Goal: Information Seeking & Learning: Learn about a topic

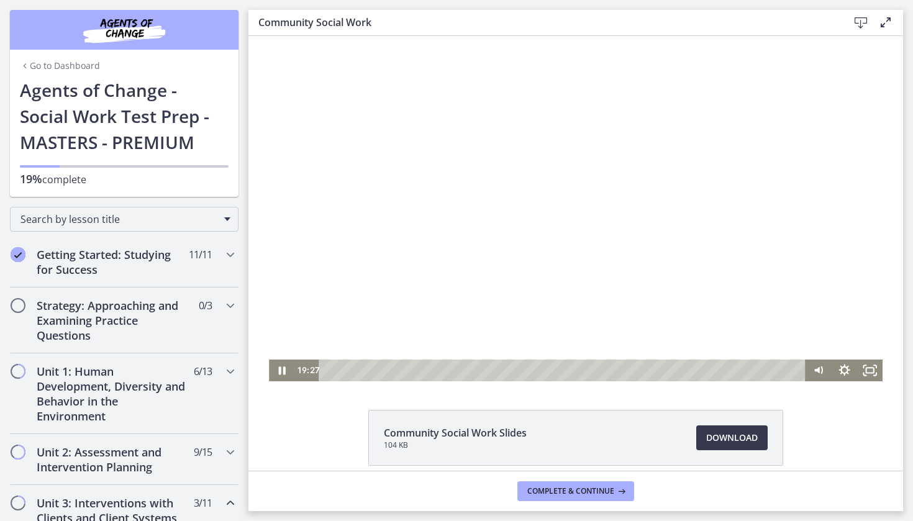
scroll to position [655, 0]
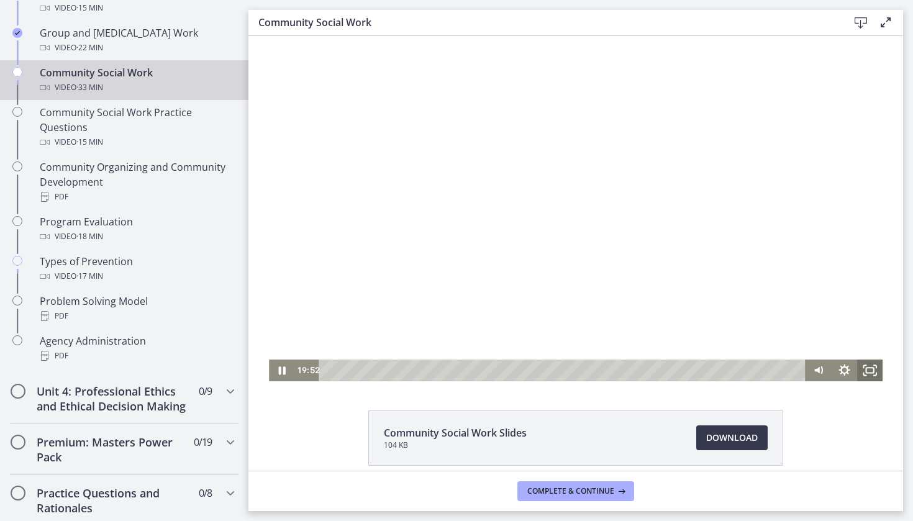
click at [868, 373] on rect "Fullscreen" at bounding box center [869, 370] width 7 height 5
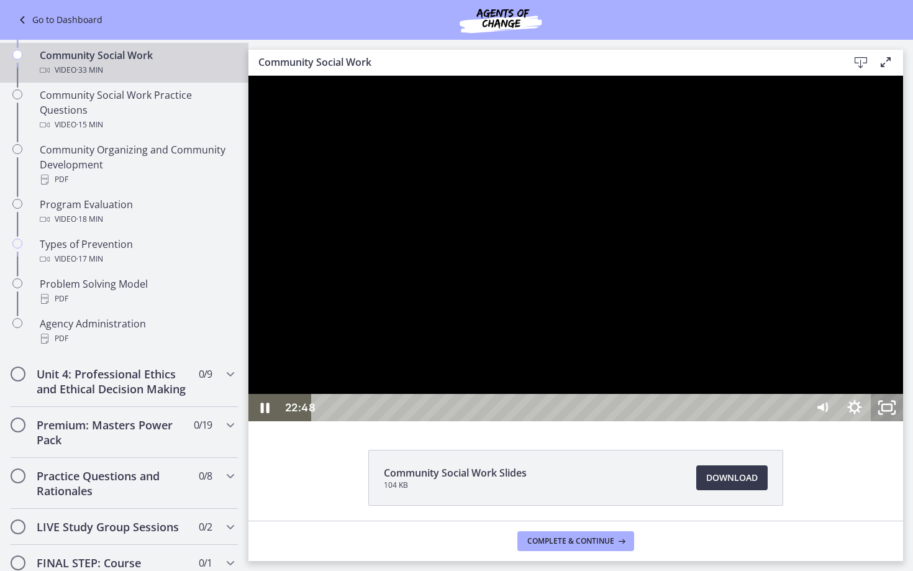
click at [903, 421] on icon "Unfullscreen" at bounding box center [887, 407] width 32 height 27
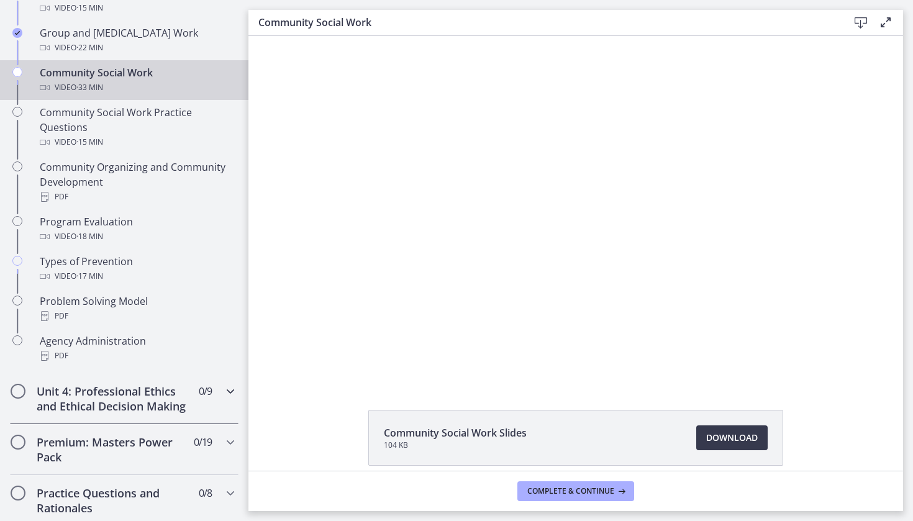
click at [122, 403] on h2 "Unit 4: Professional Ethics and Ethical Decision Making" at bounding box center [113, 399] width 152 height 30
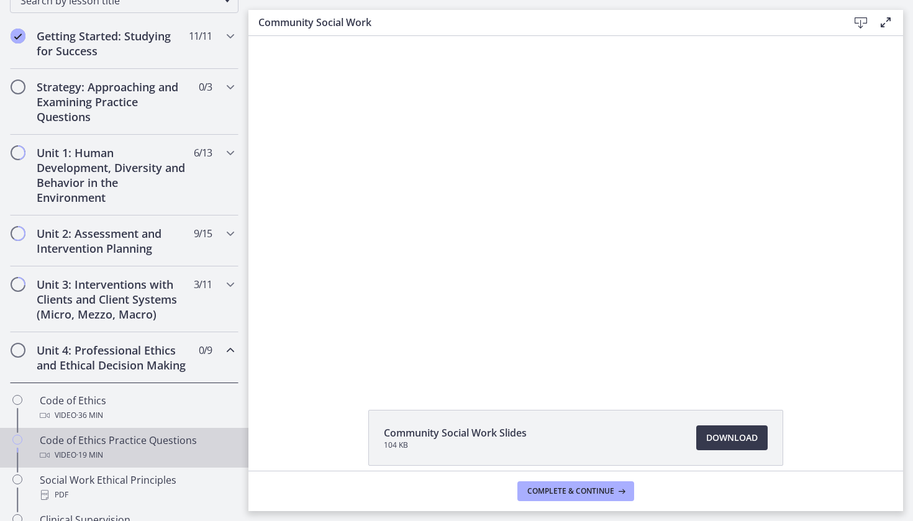
scroll to position [202, 0]
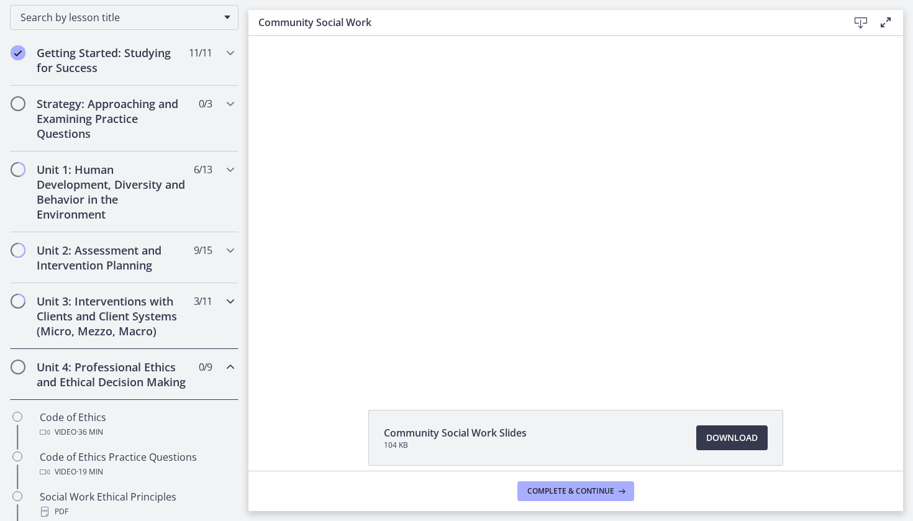
click at [166, 304] on h2 "Unit 3: Interventions with Clients and Client Systems (Micro, Mezzo, Macro)" at bounding box center [113, 316] width 152 height 45
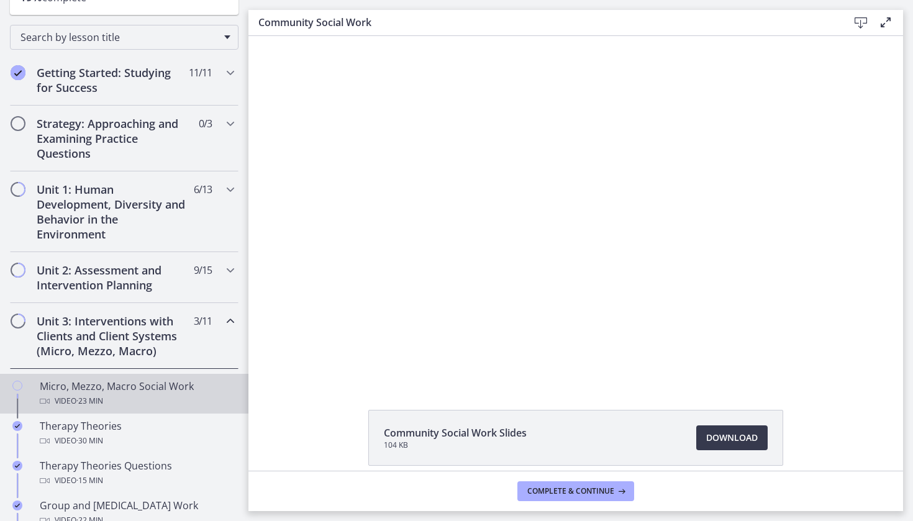
scroll to position [184, 0]
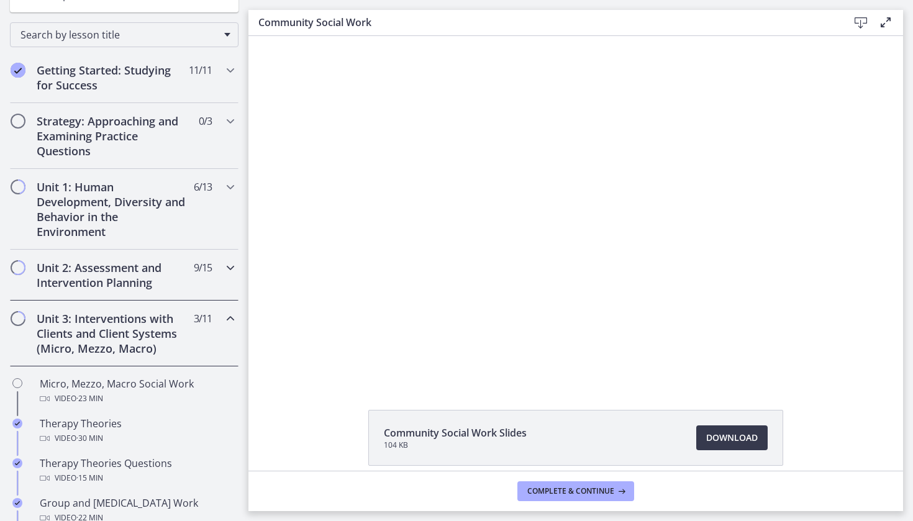
click at [196, 266] on span "9 / 15 Completed" at bounding box center [203, 267] width 18 height 15
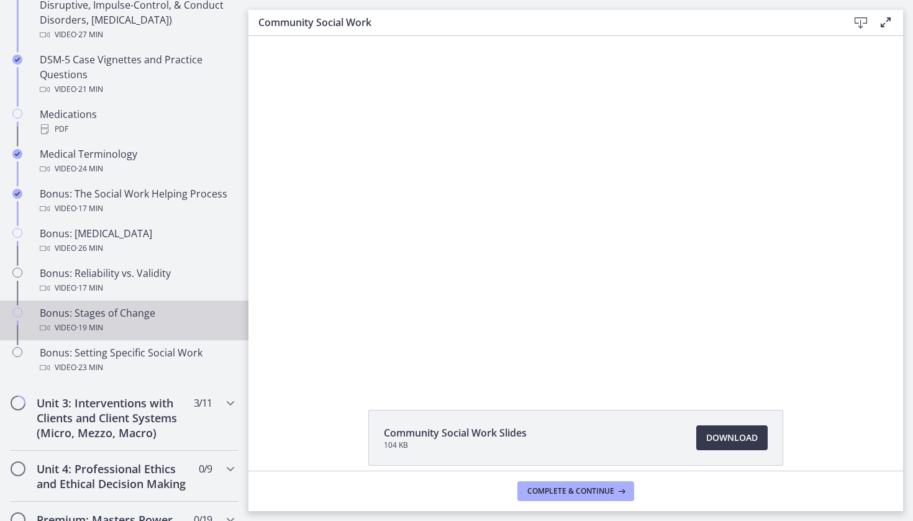
scroll to position [857, 0]
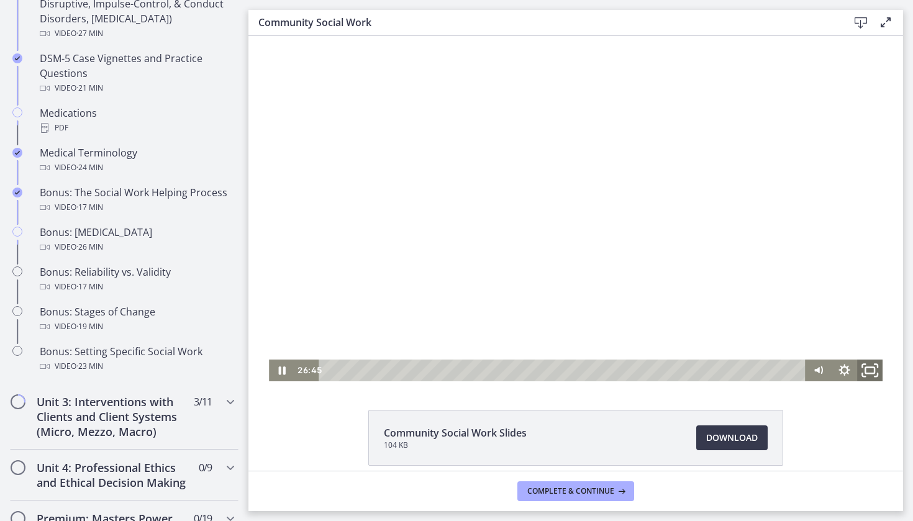
click at [870, 368] on rect "Fullscreen" at bounding box center [869, 371] width 9 height 6
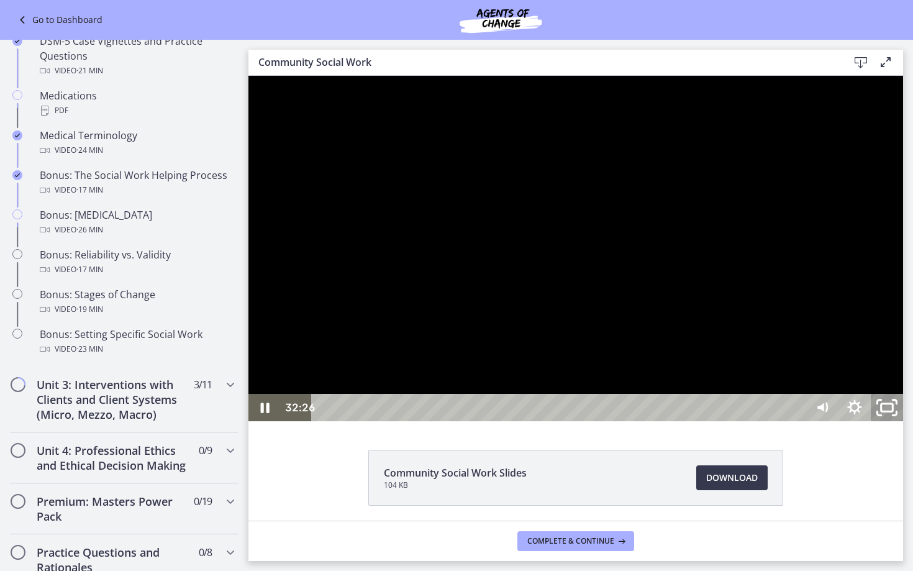
click at [906, 424] on icon "Unfullscreen" at bounding box center [887, 407] width 39 height 33
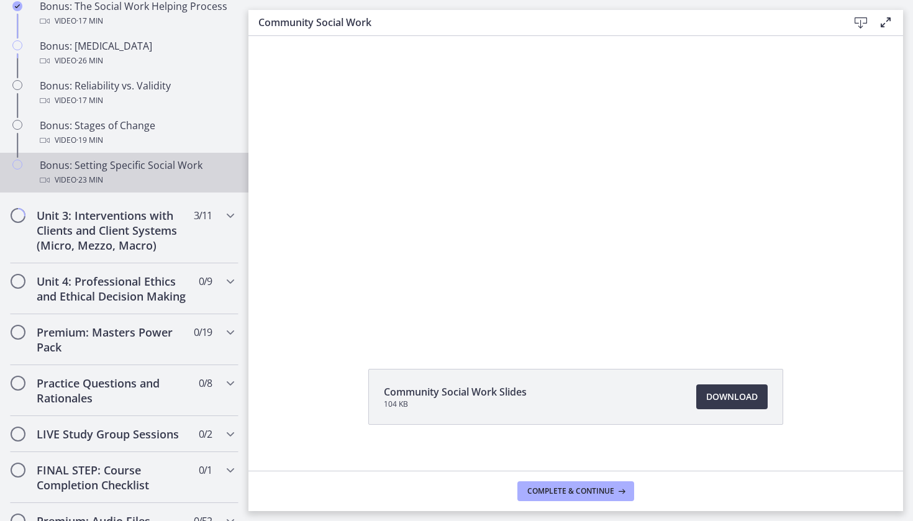
scroll to position [1044, 0]
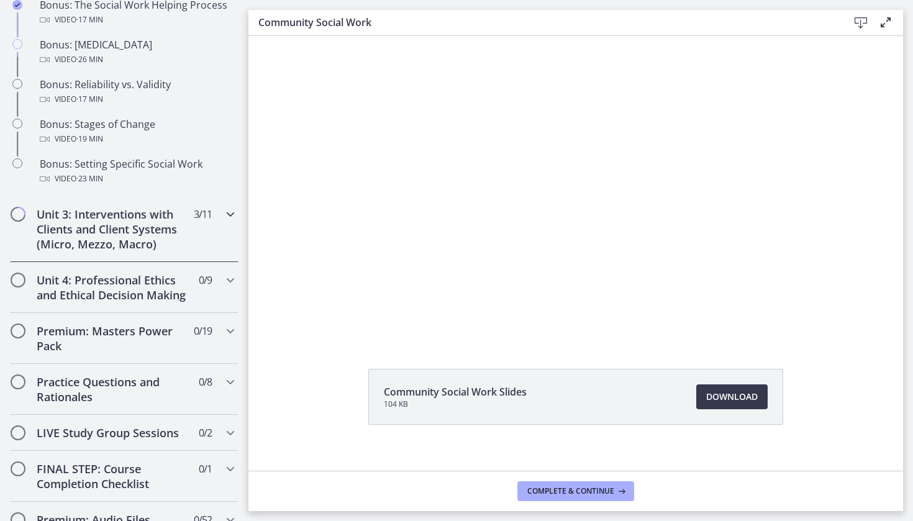
click at [211, 224] on div "Unit 3: Interventions with Clients and Client Systems (Micro, Mezzo, Macro) 3 /…" at bounding box center [124, 229] width 229 height 66
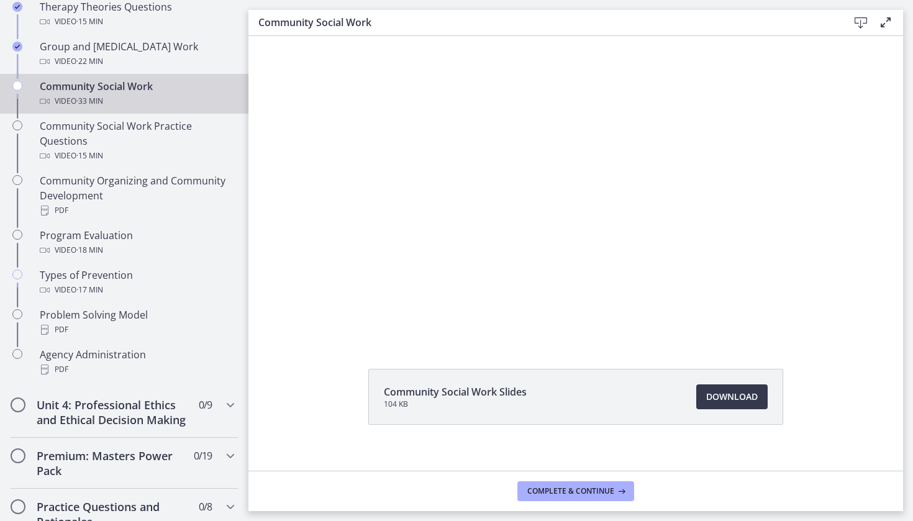
scroll to position [642, 0]
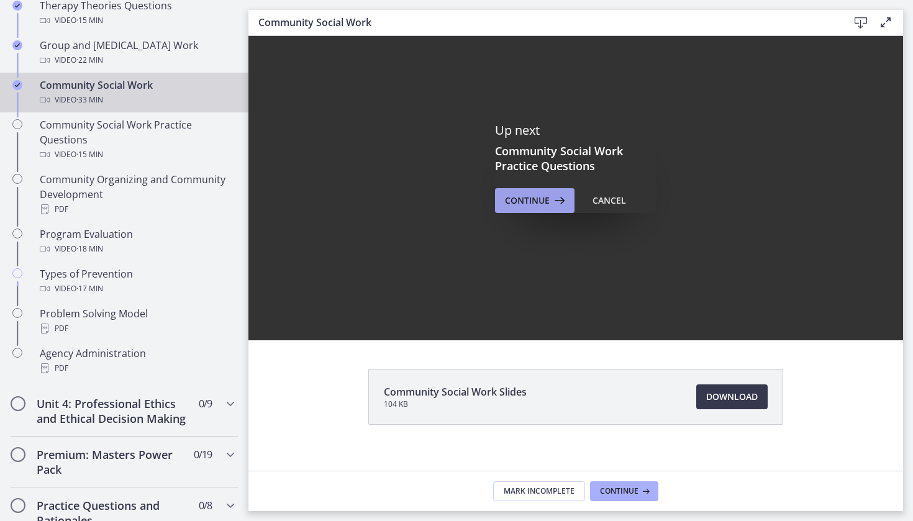
click at [548, 203] on span "Continue" at bounding box center [527, 200] width 45 height 15
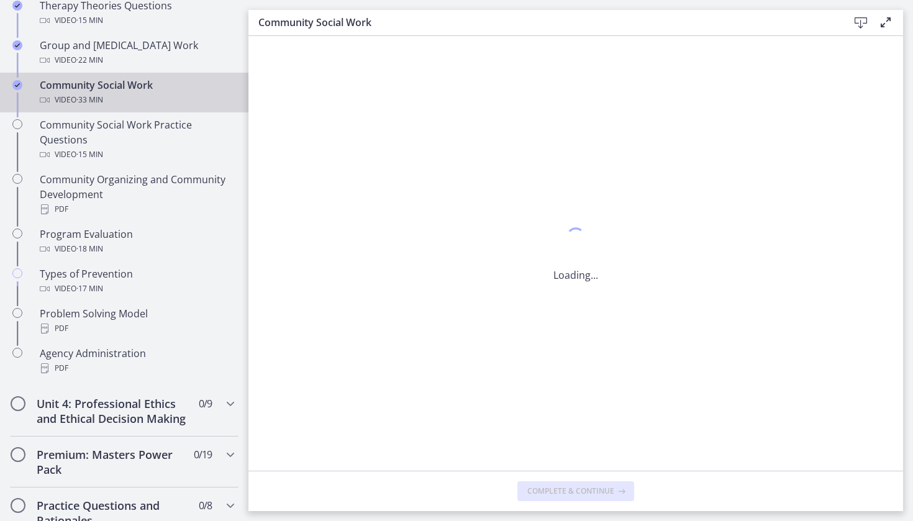
scroll to position [0, 0]
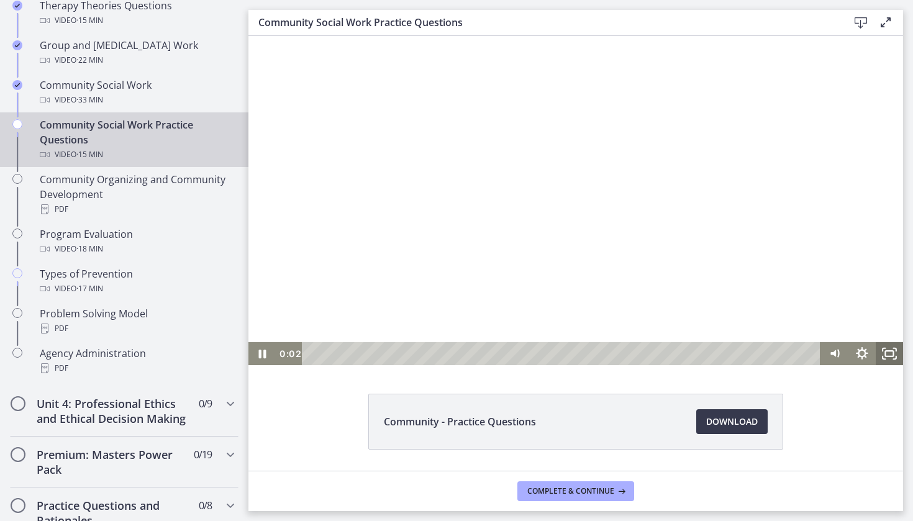
click at [890, 357] on rect "Fullscreen" at bounding box center [890, 354] width 8 height 6
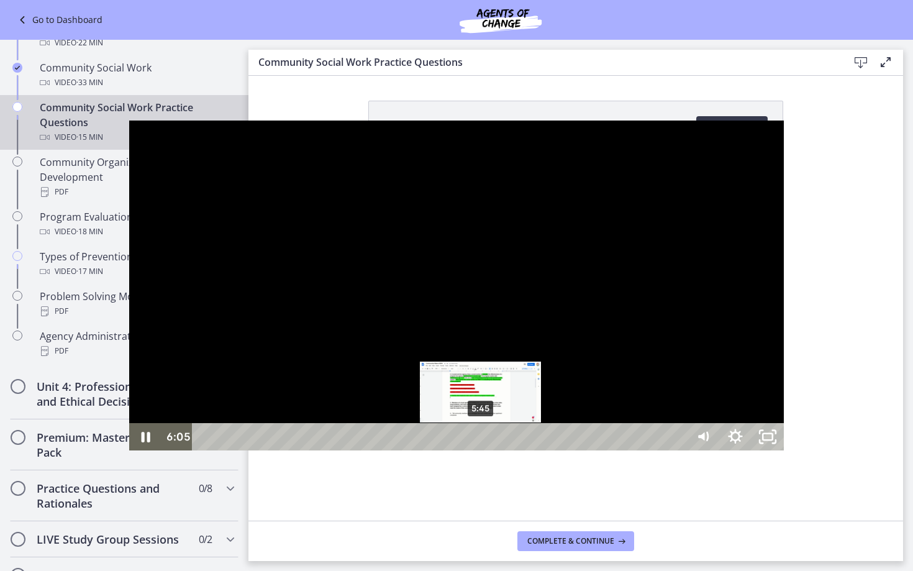
click at [352, 450] on div "5:45" at bounding box center [441, 436] width 475 height 27
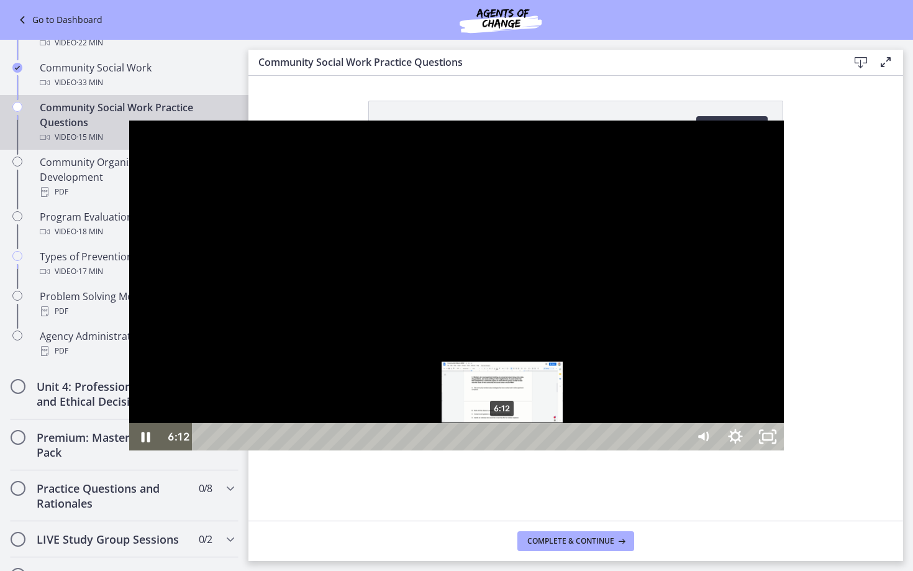
click at [374, 450] on div "6:12" at bounding box center [441, 436] width 475 height 27
click at [366, 450] on div "6:02" at bounding box center [441, 436] width 475 height 27
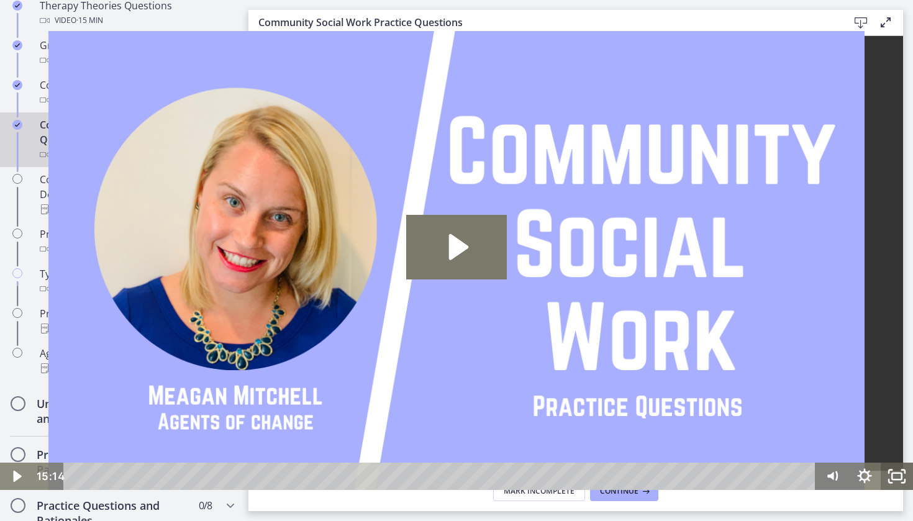
click at [905, 487] on icon "Fullscreen" at bounding box center [897, 476] width 32 height 27
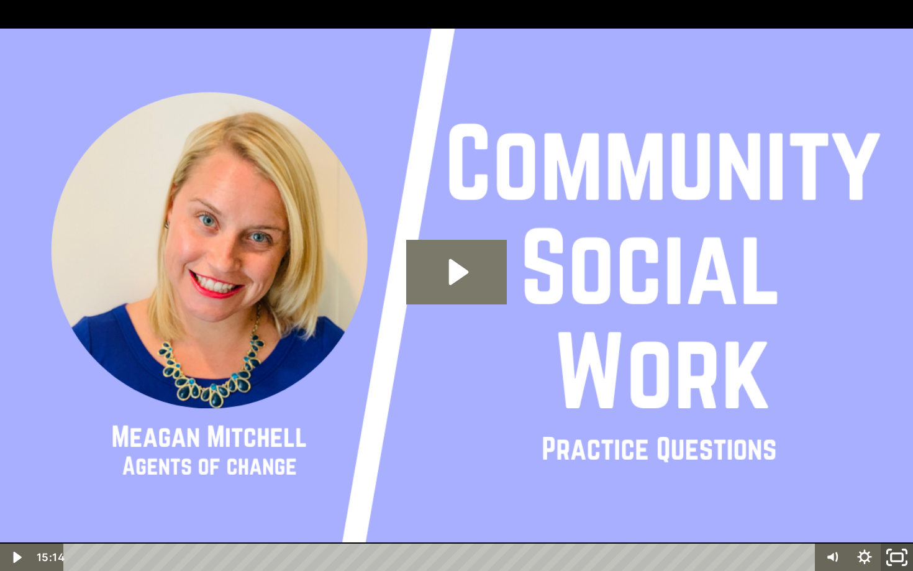
click at [883, 521] on icon "Unfullscreen" at bounding box center [897, 557] width 39 height 33
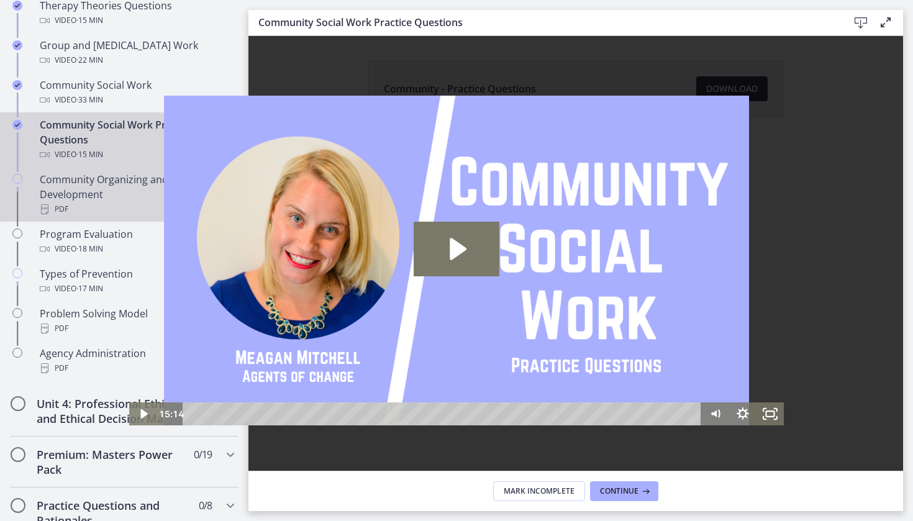
click at [139, 194] on div "Community Organizing and Community Development PDF" at bounding box center [137, 194] width 194 height 45
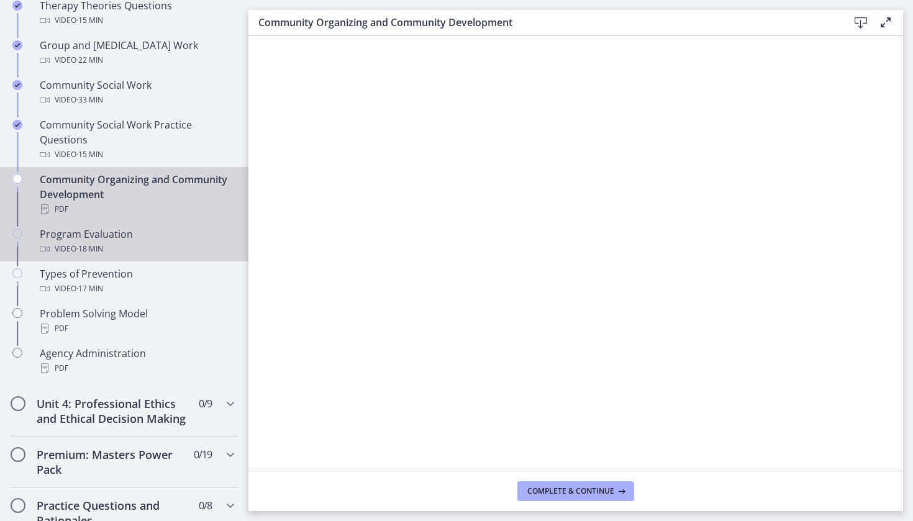
click at [148, 230] on div "Program Evaluation Video · 18 min" at bounding box center [137, 242] width 194 height 30
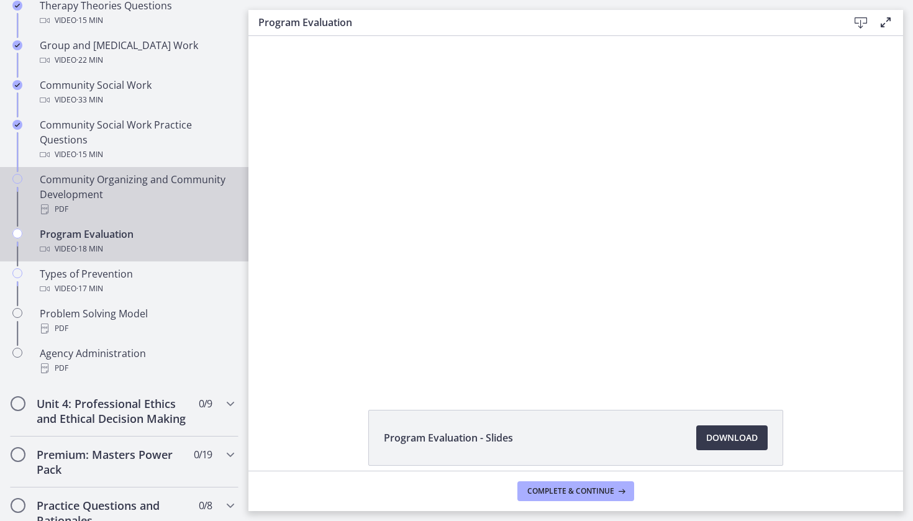
click at [24, 182] on div "Chapters" at bounding box center [17, 199] width 15 height 55
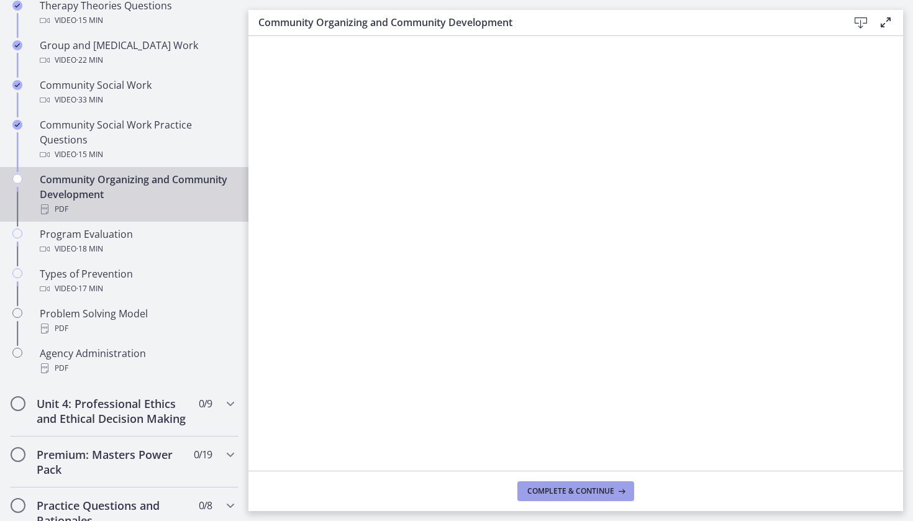
click at [573, 497] on button "Complete & continue" at bounding box center [575, 491] width 117 height 20
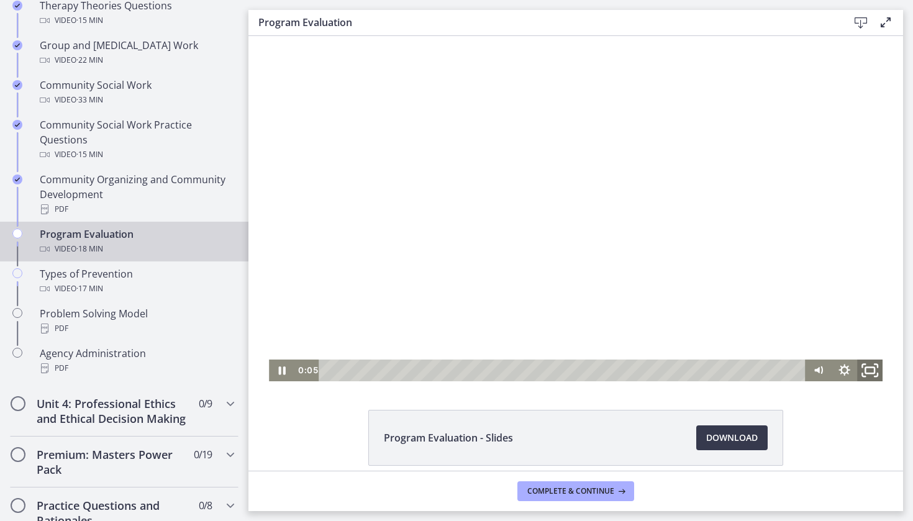
click at [869, 372] on icon "Fullscreen" at bounding box center [870, 370] width 30 height 26
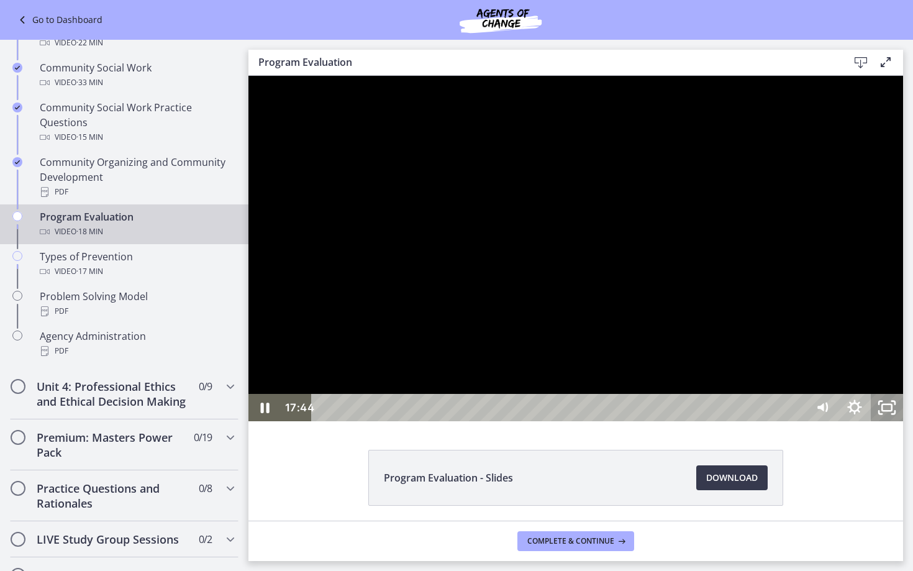
click at [903, 421] on icon "Unfullscreen" at bounding box center [887, 407] width 32 height 27
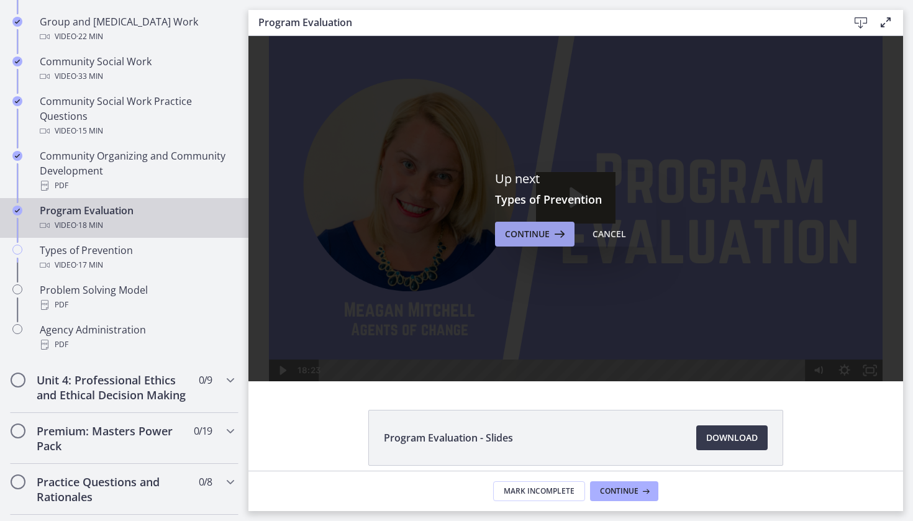
click at [550, 240] on icon at bounding box center [558, 234] width 17 height 15
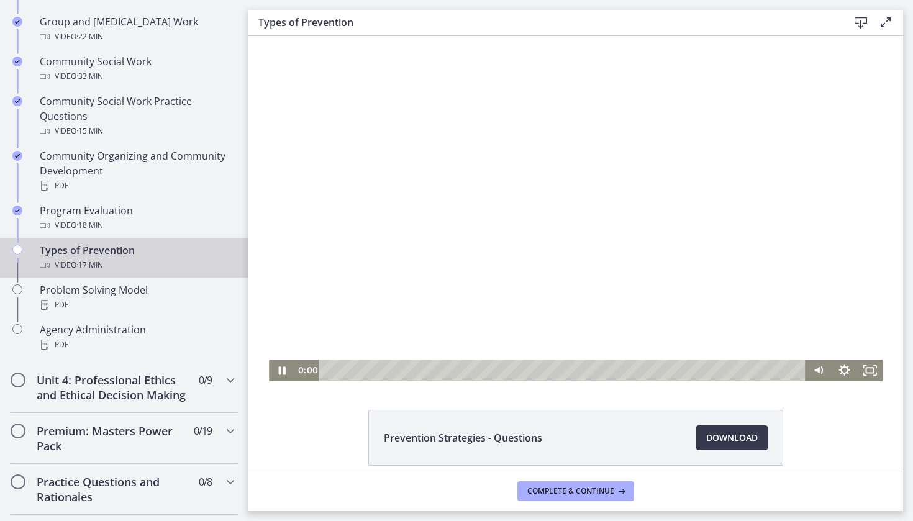
click at [329, 371] on div "Playbar" at bounding box center [564, 371] width 471 height 22
click at [866, 370] on rect "Fullscreen" at bounding box center [869, 371] width 9 height 6
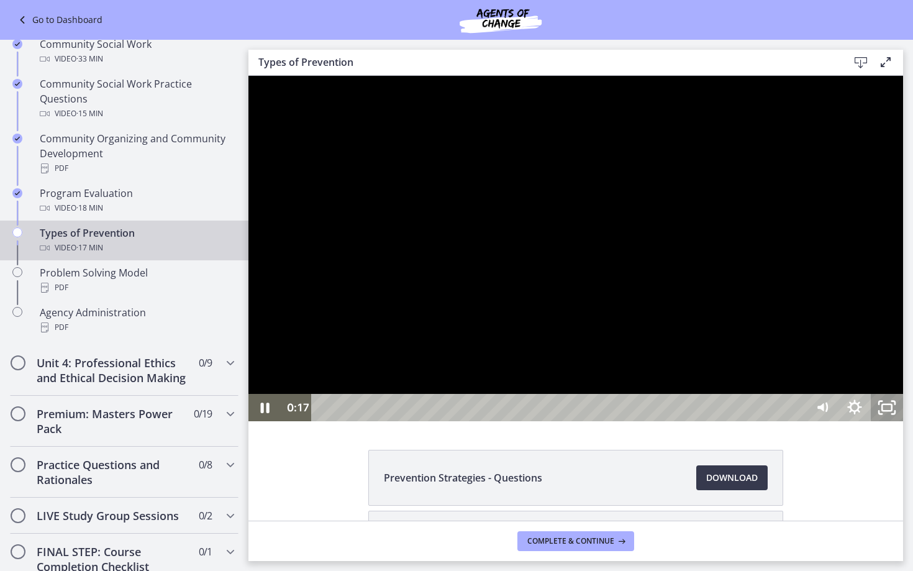
click at [903, 421] on icon "Unfullscreen" at bounding box center [887, 407] width 32 height 27
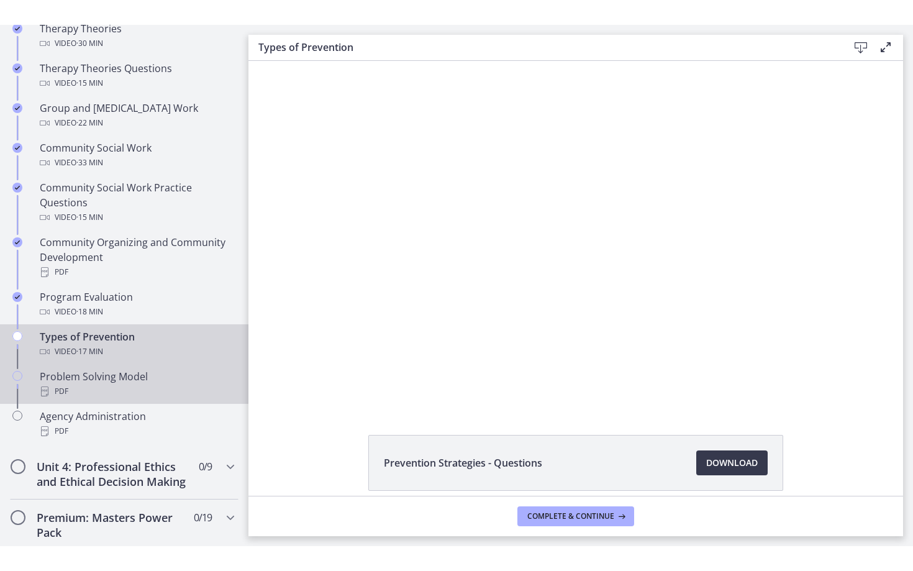
scroll to position [508, 0]
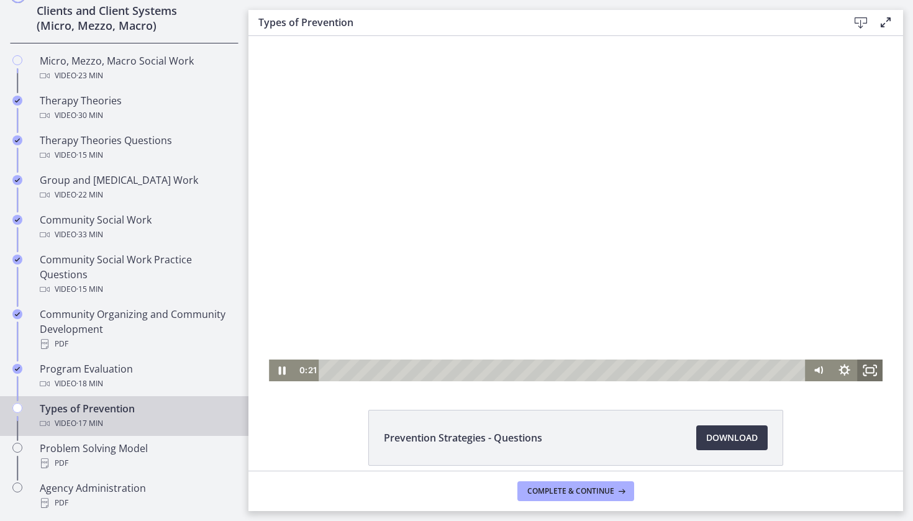
click at [869, 372] on icon "Fullscreen" at bounding box center [869, 371] width 25 height 22
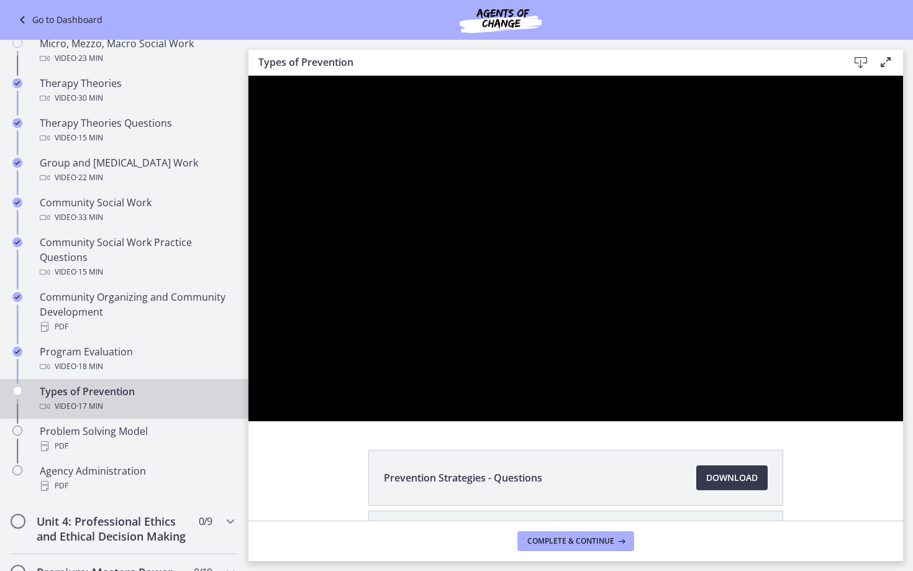
click at [903, 198] on div at bounding box center [575, 248] width 655 height 345
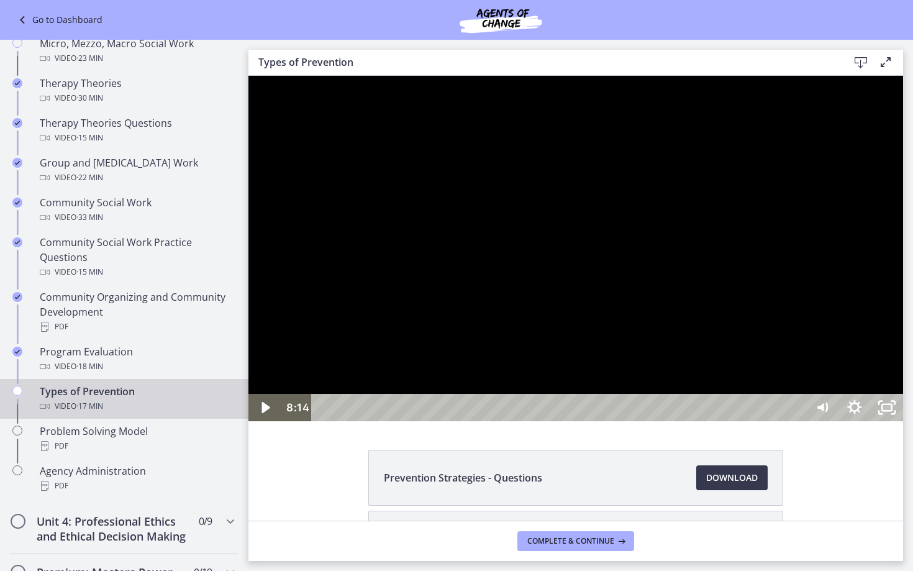
click at [903, 198] on div at bounding box center [575, 248] width 655 height 345
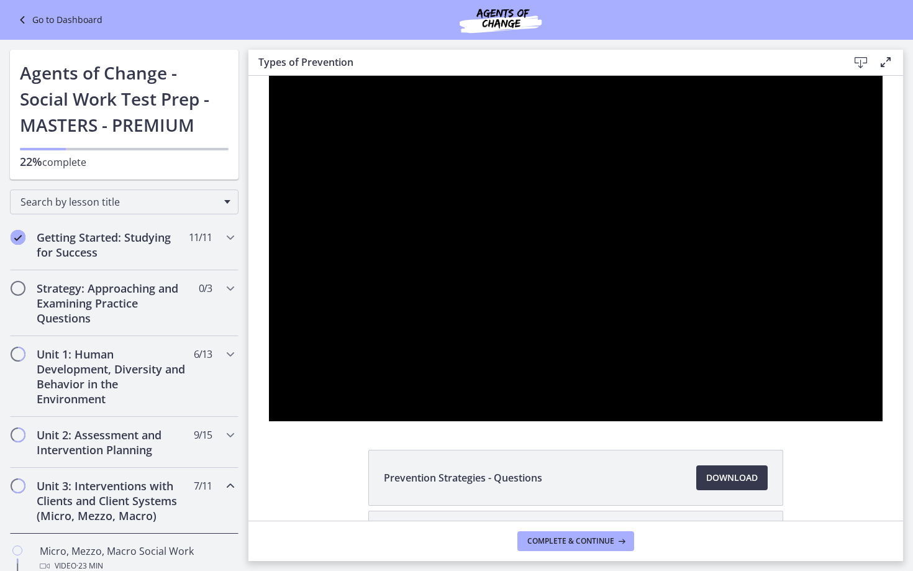
scroll to position [508, 0]
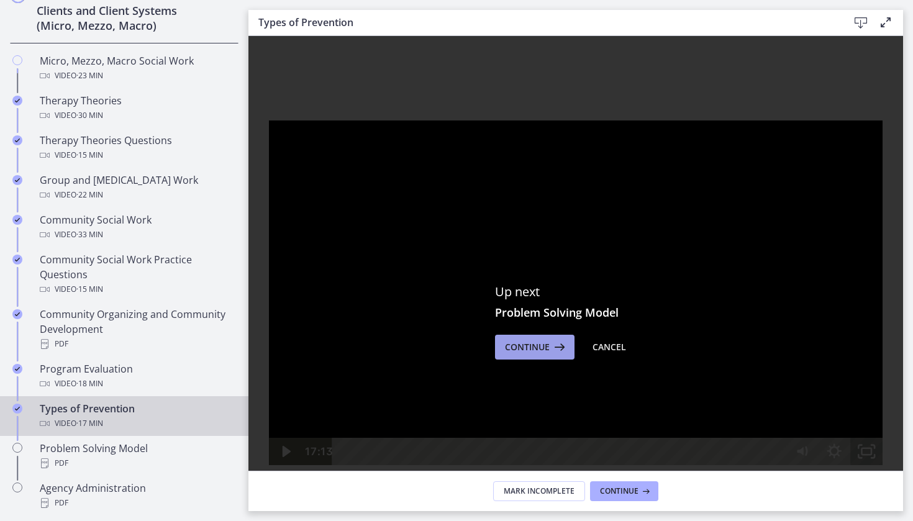
click at [534, 351] on span "Continue" at bounding box center [527, 347] width 45 height 15
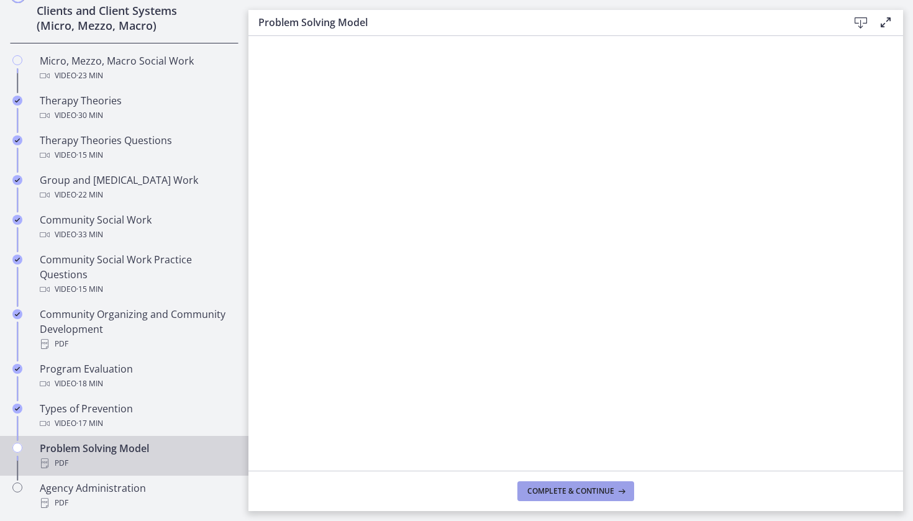
click at [557, 490] on span "Complete & continue" at bounding box center [570, 491] width 87 height 10
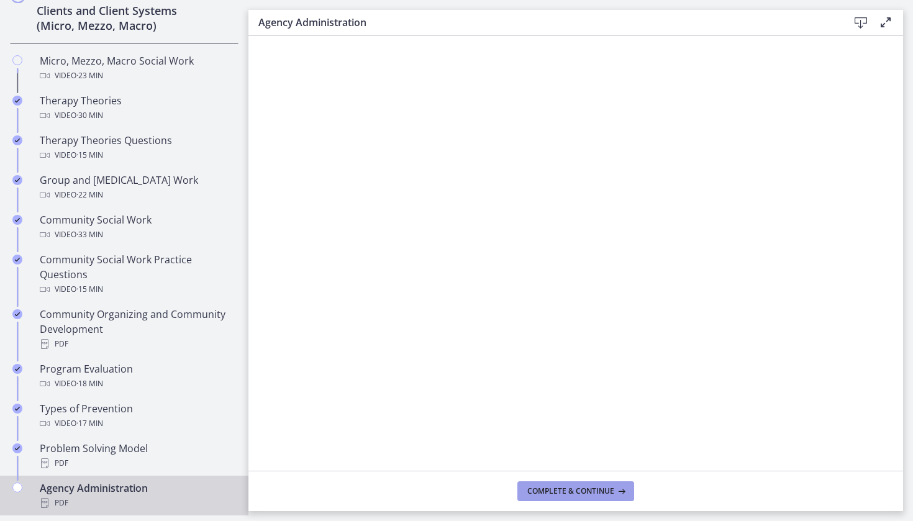
click at [590, 498] on button "Complete & continue" at bounding box center [575, 491] width 117 height 20
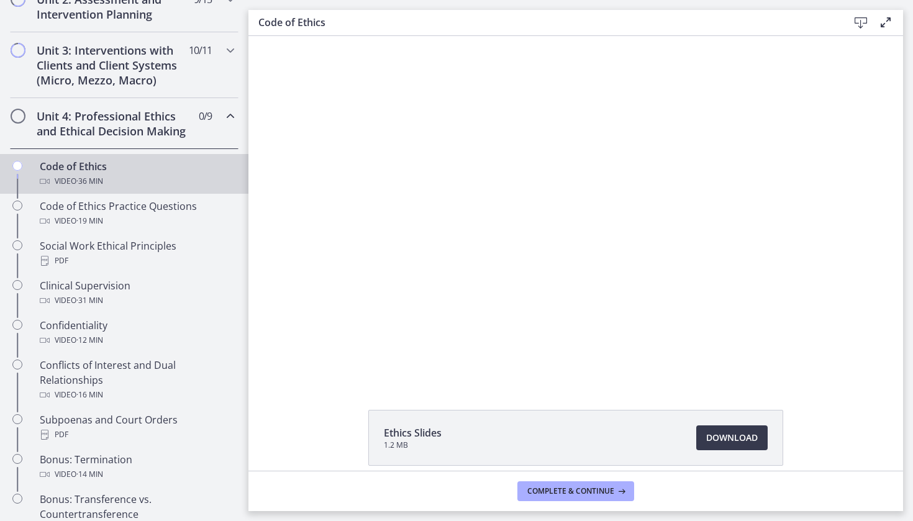
scroll to position [345, 0]
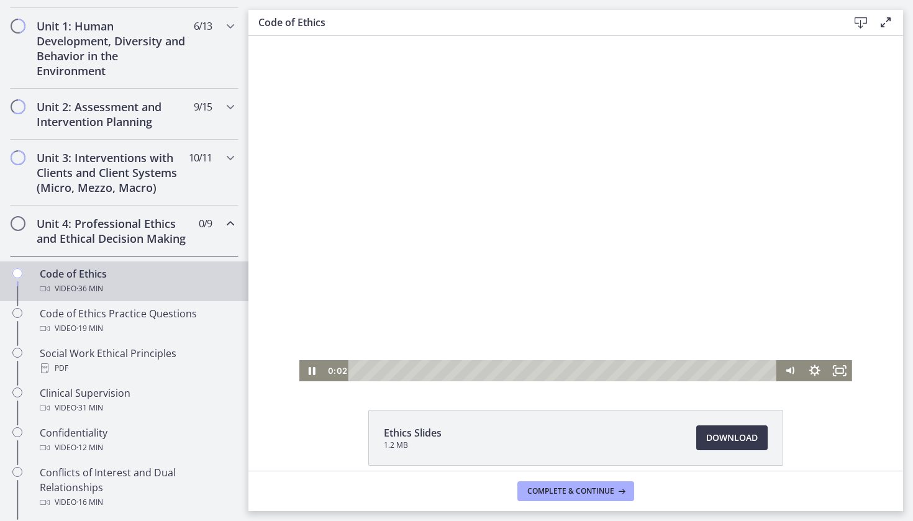
click at [490, 285] on div at bounding box center [575, 208] width 553 height 345
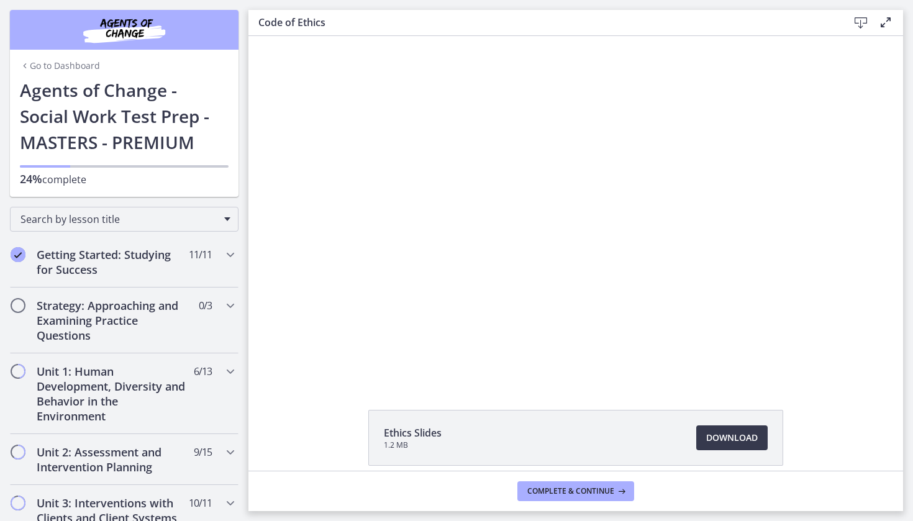
scroll to position [0, 0]
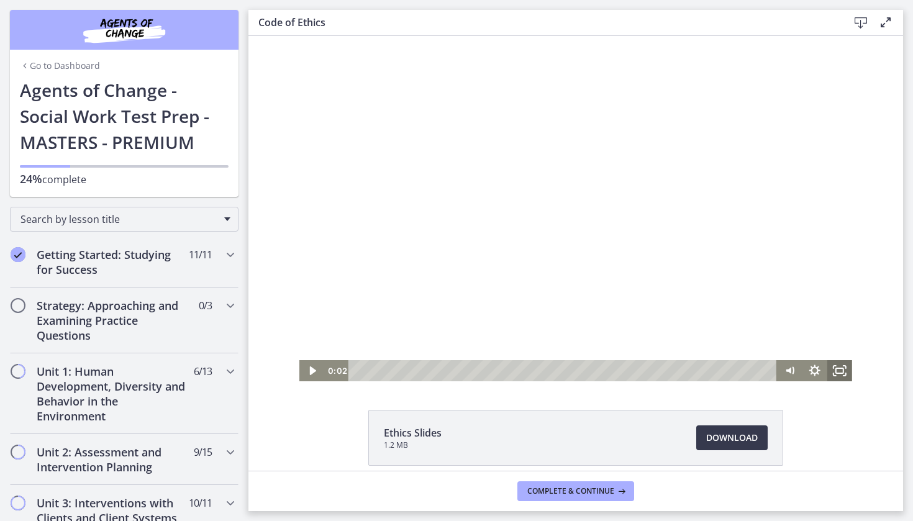
click at [840, 367] on icon "Fullscreen" at bounding box center [839, 370] width 25 height 21
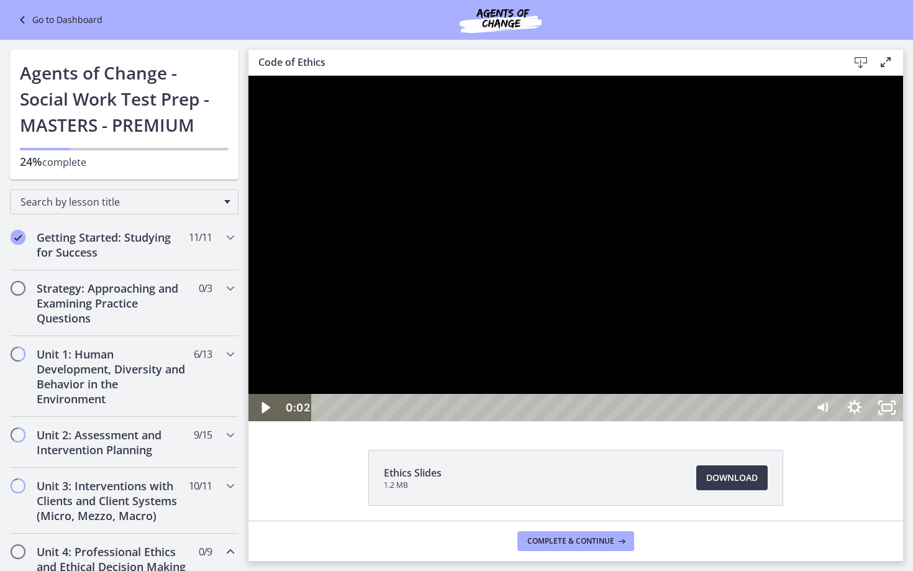
click at [808, 397] on div at bounding box center [575, 248] width 655 height 345
click at [903, 421] on icon "Unfullscreen" at bounding box center [887, 407] width 32 height 27
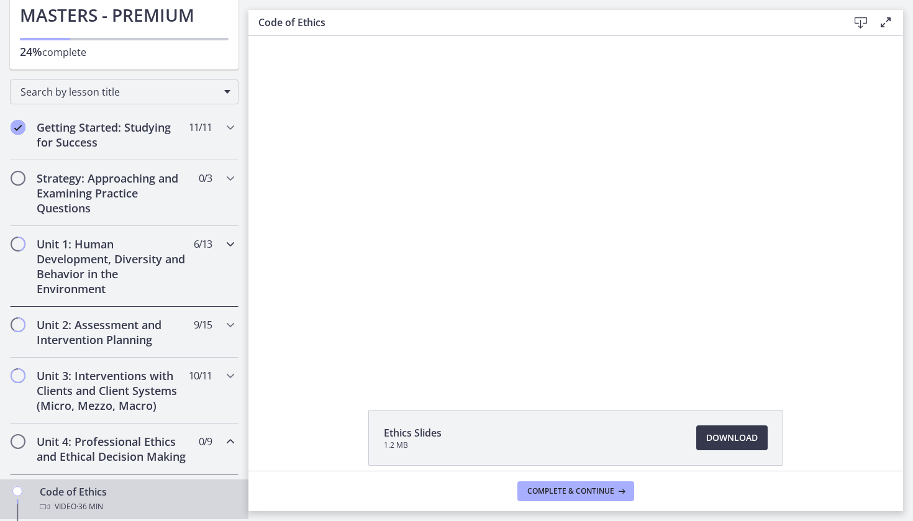
scroll to position [140, 0]
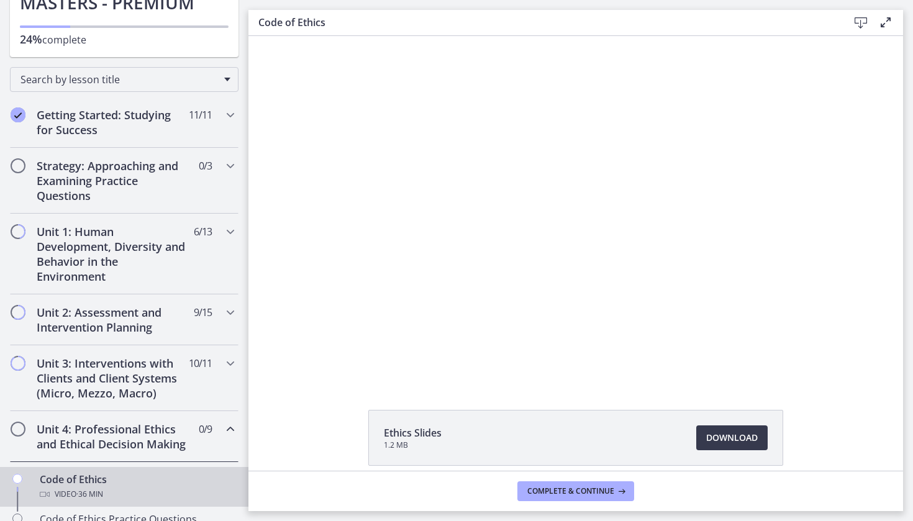
click at [162, 434] on h2 "Unit 4: Professional Ethics and Ethical Decision Making" at bounding box center [113, 437] width 152 height 30
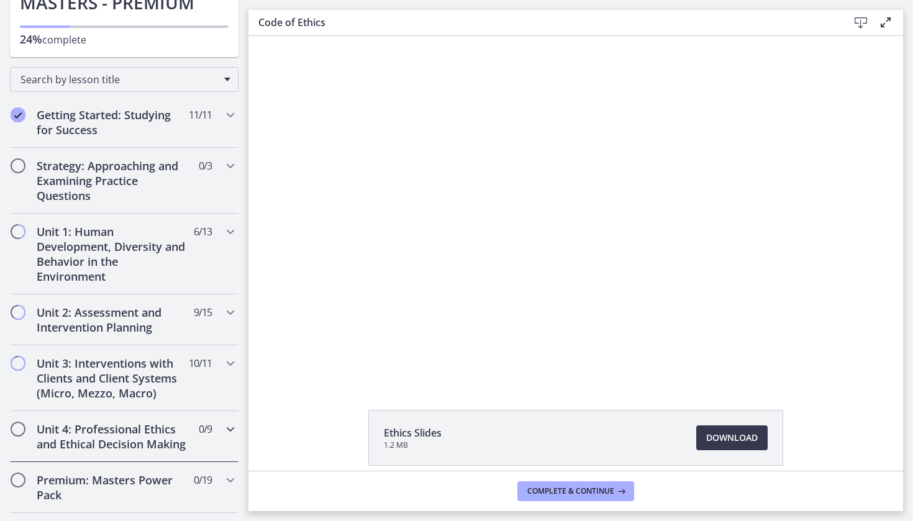
click at [162, 434] on h2 "Unit 4: Professional Ethics and Ethical Decision Making" at bounding box center [113, 437] width 152 height 30
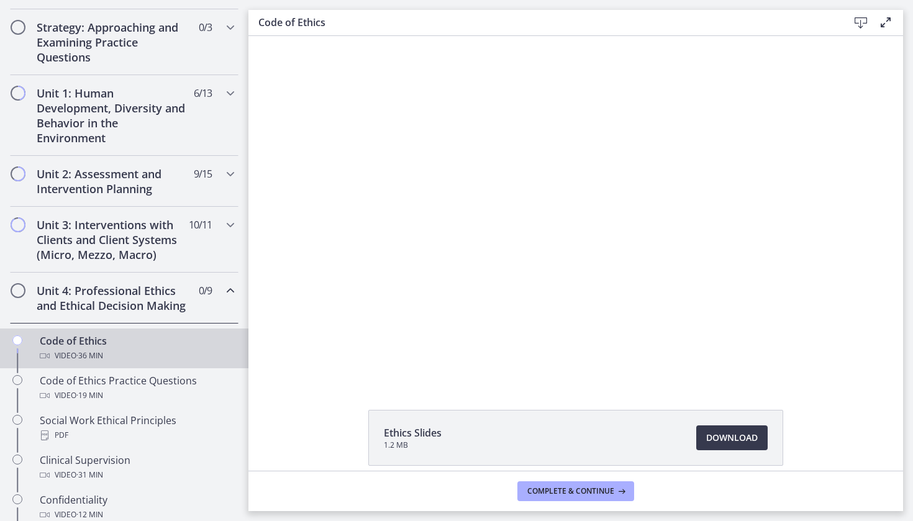
scroll to position [221, 0]
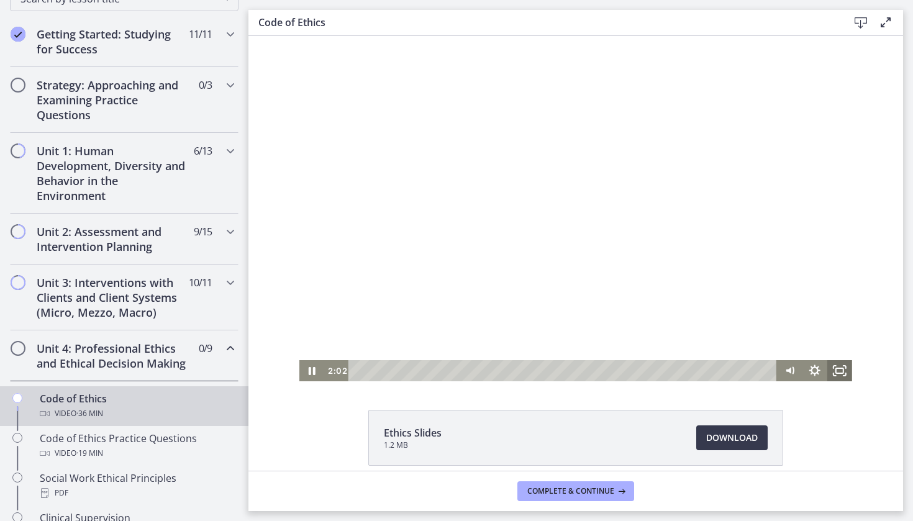
click at [844, 368] on rect "Fullscreen" at bounding box center [839, 370] width 7 height 5
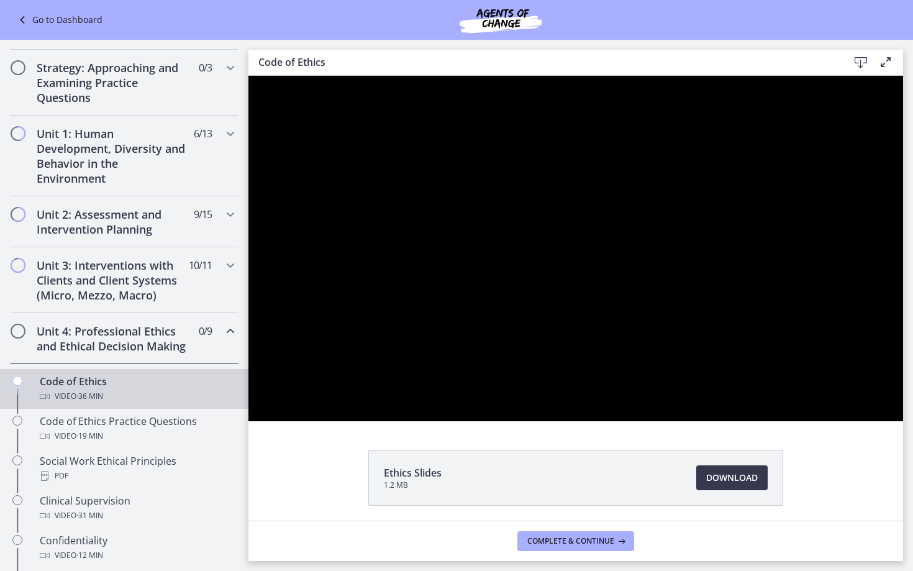
click at [903, 273] on div at bounding box center [575, 248] width 655 height 345
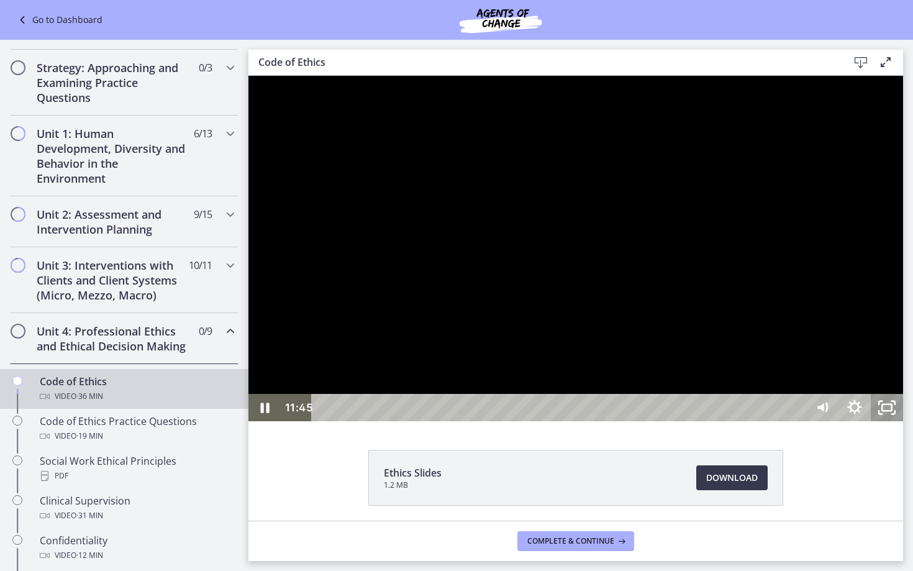
click at [903, 421] on icon "Unfullscreen" at bounding box center [887, 407] width 32 height 27
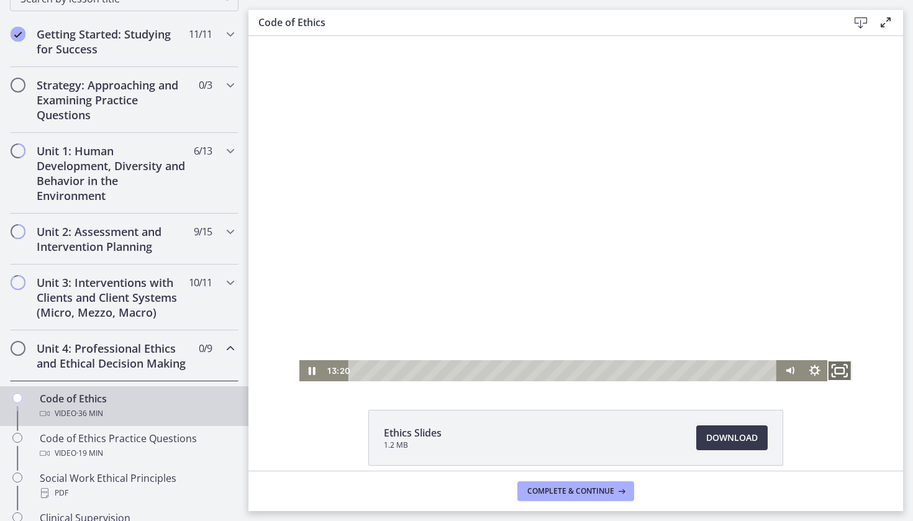
click at [842, 373] on rect "Fullscreen" at bounding box center [840, 371] width 9 height 6
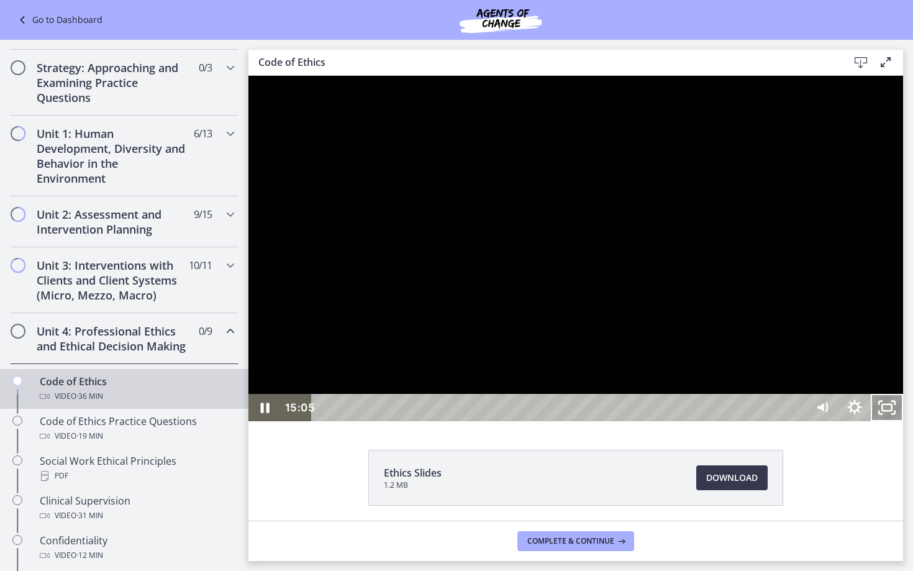
click at [903, 421] on icon "Unfullscreen" at bounding box center [887, 407] width 32 height 27
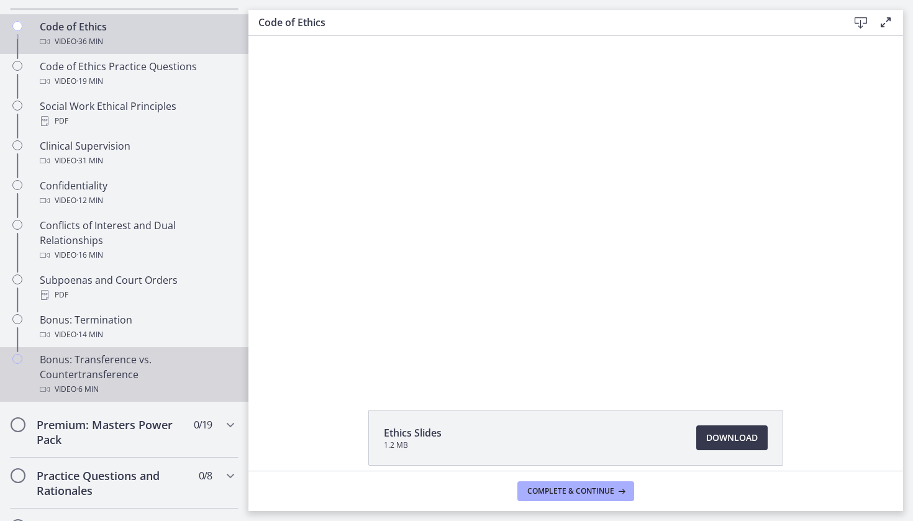
scroll to position [595, 0]
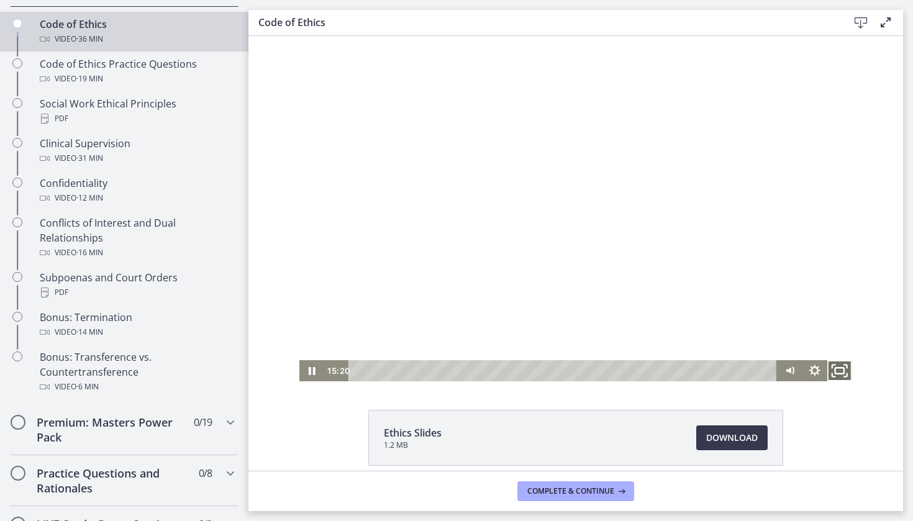
click at [842, 372] on icon "Fullscreen" at bounding box center [840, 370] width 30 height 25
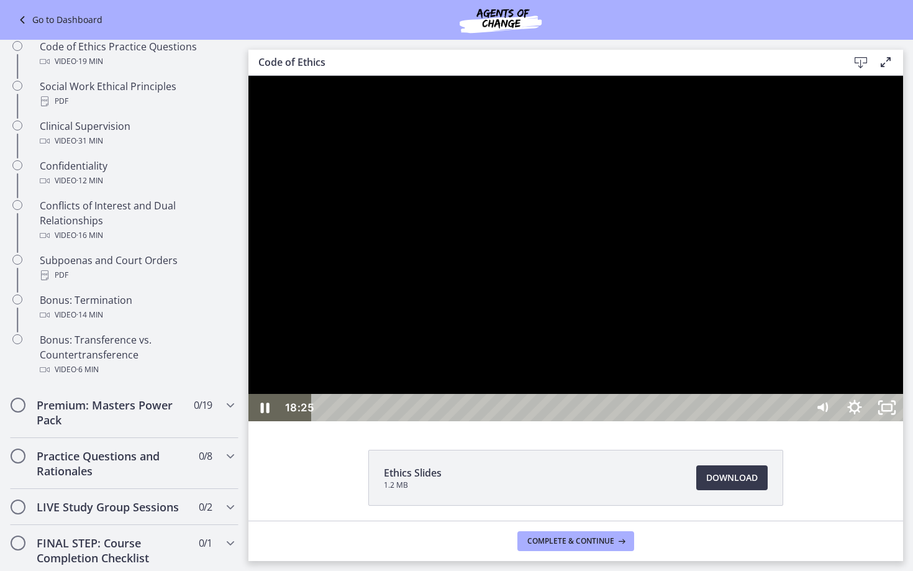
click at [677, 421] on div at bounding box center [575, 248] width 655 height 345
click at [903, 421] on icon "Unfullscreen" at bounding box center [887, 407] width 32 height 27
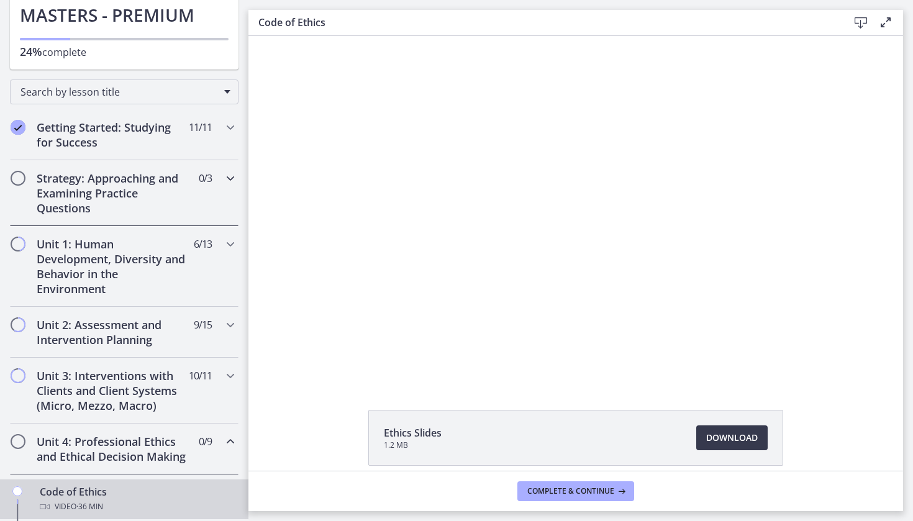
scroll to position [128, 0]
click at [203, 286] on div "Unit 1: Human Development, Diversity and Behavior in the Environment 6 / 13 Com…" at bounding box center [124, 265] width 229 height 81
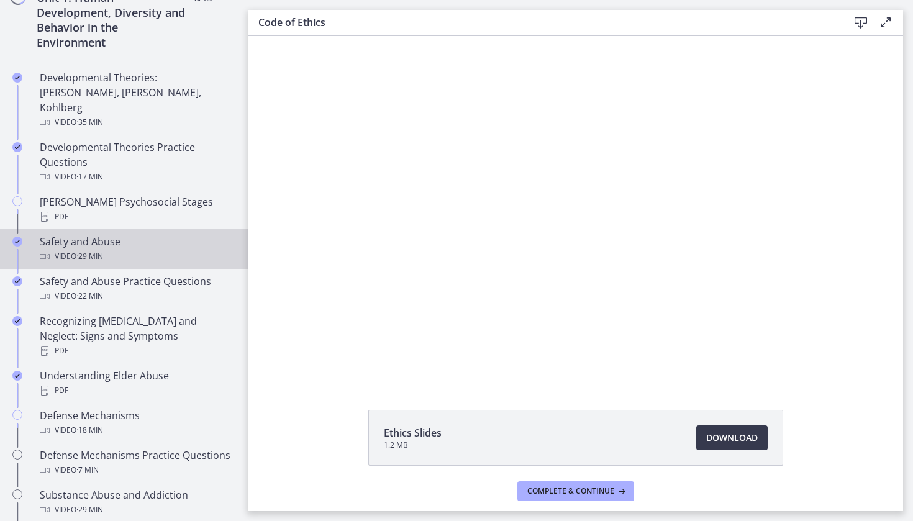
scroll to position [373, 0]
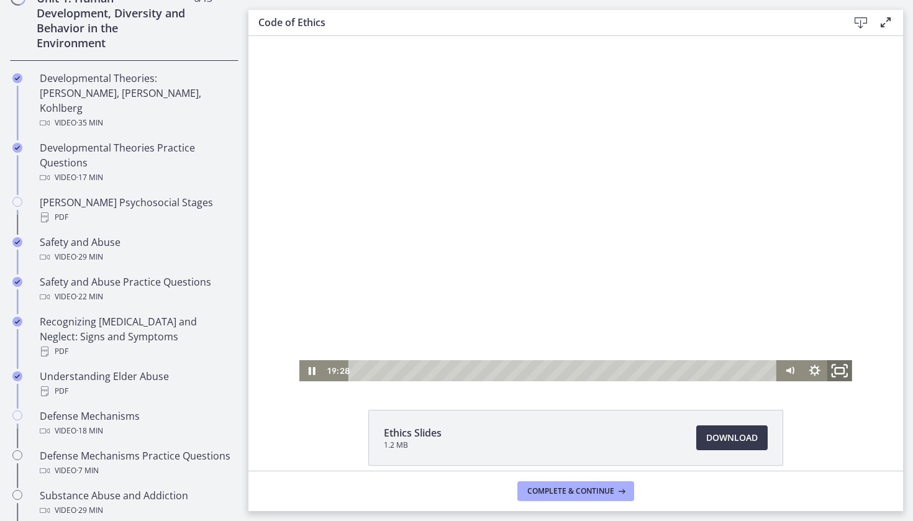
click at [836, 373] on icon "Fullscreen" at bounding box center [840, 370] width 30 height 25
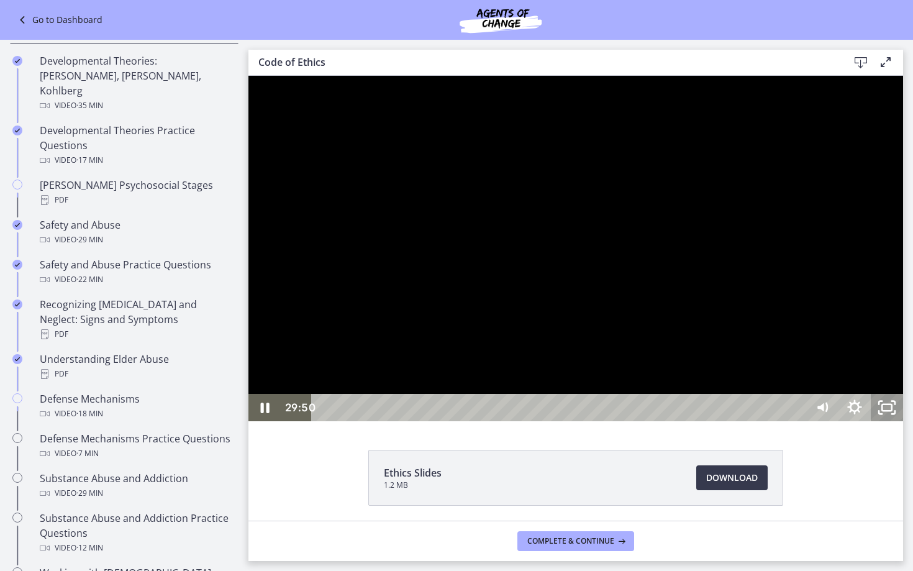
click at [903, 421] on icon "Unfullscreen" at bounding box center [887, 407] width 32 height 27
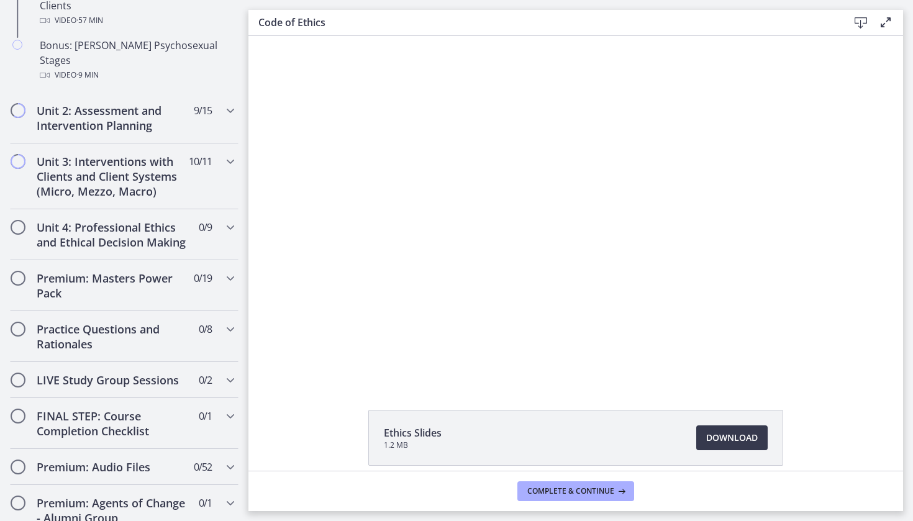
scroll to position [973, 0]
click at [148, 219] on h2 "Unit 4: Professional Ethics and Ethical Decision Making" at bounding box center [113, 234] width 152 height 30
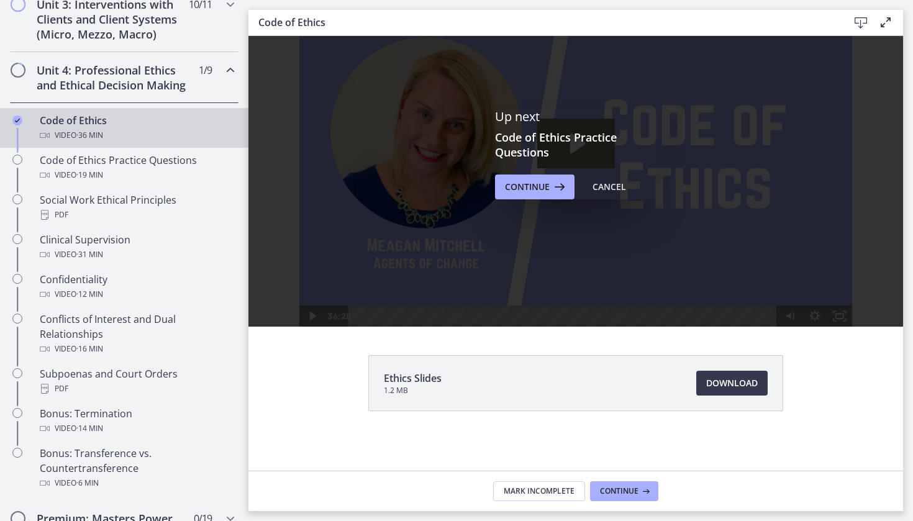
scroll to position [0, 0]
click at [535, 186] on span "Continue" at bounding box center [527, 187] width 45 height 15
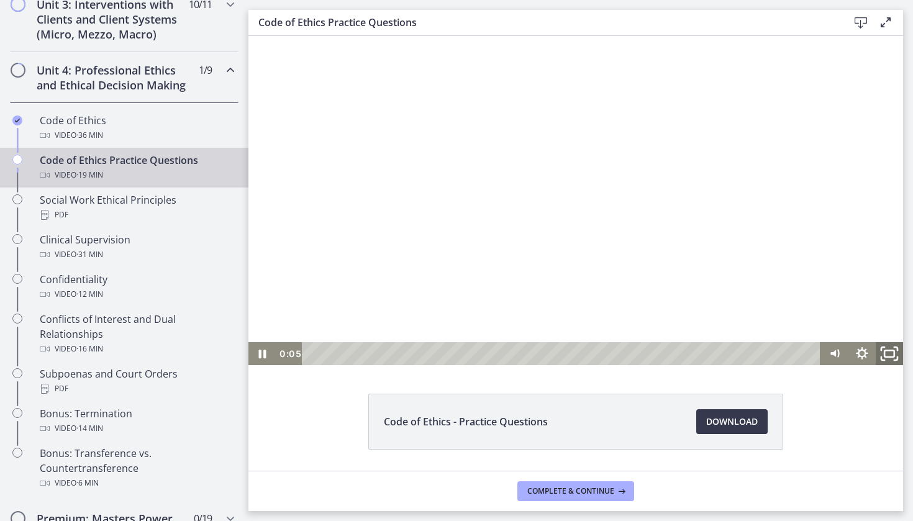
click at [890, 357] on rect "Fullscreen" at bounding box center [890, 353] width 10 height 6
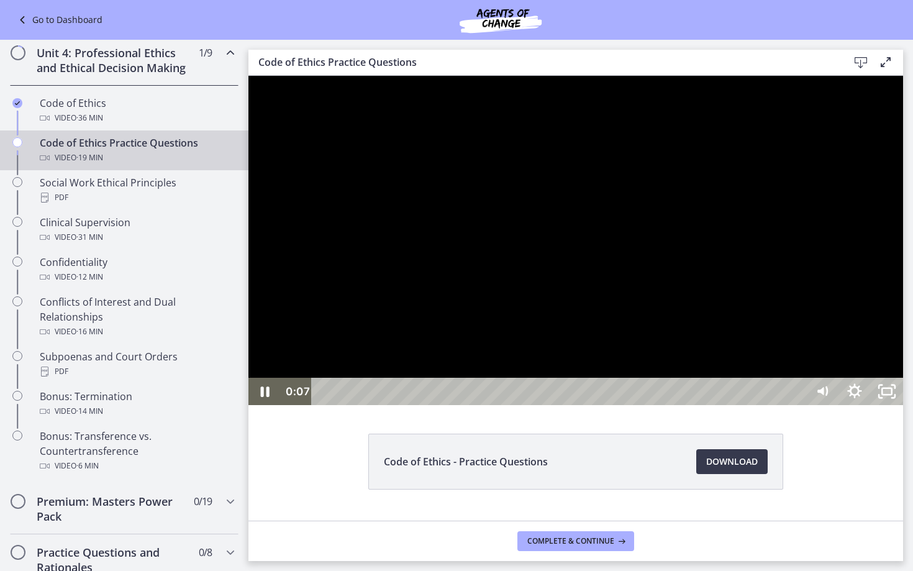
click at [903, 385] on div at bounding box center [575, 240] width 655 height 329
click at [906, 408] on icon "Unfullscreen" at bounding box center [887, 391] width 39 height 33
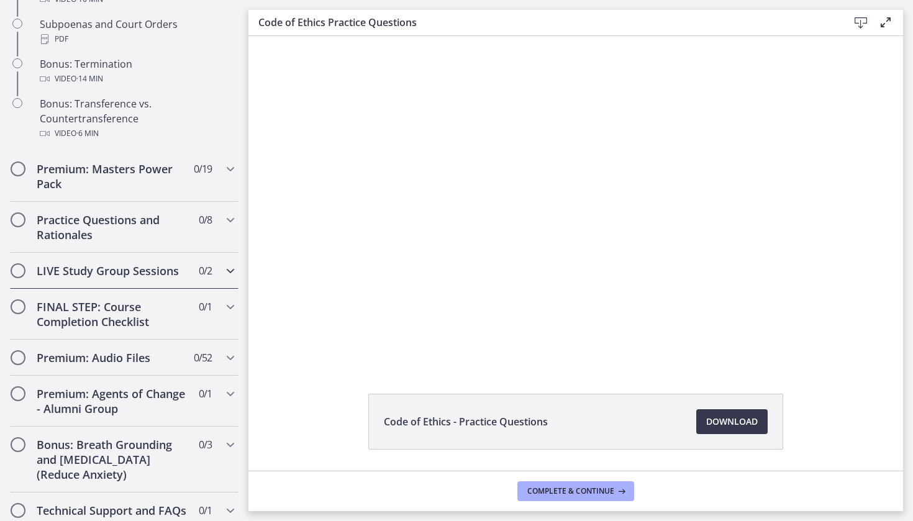
scroll to position [858, 0]
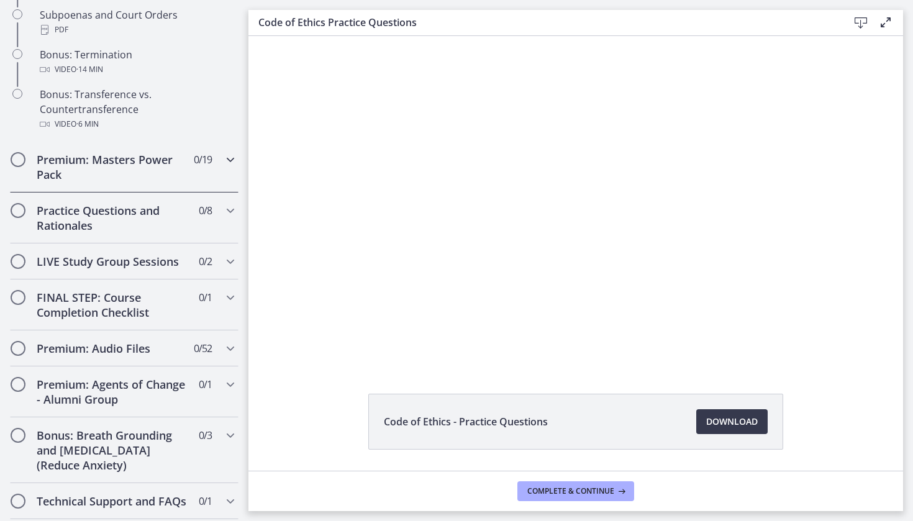
click at [183, 176] on h2 "Premium: Masters Power Pack" at bounding box center [113, 167] width 152 height 30
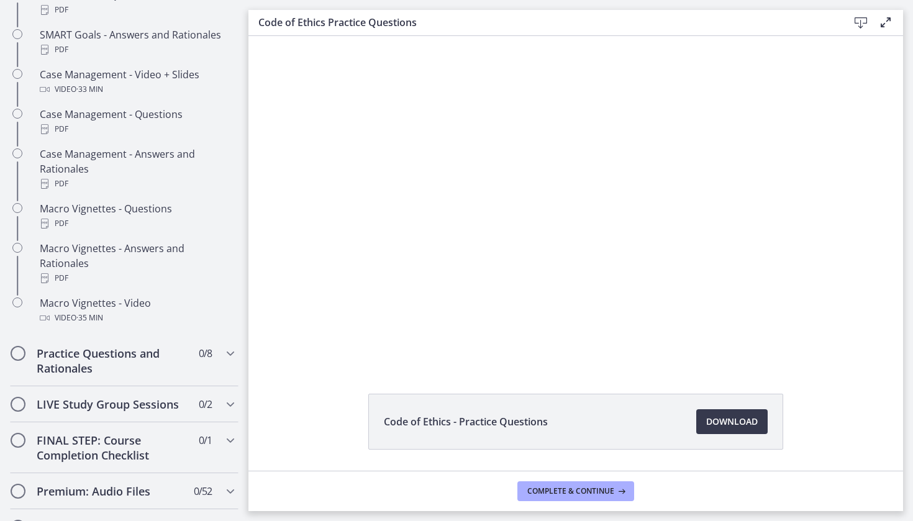
scroll to position [1251, 0]
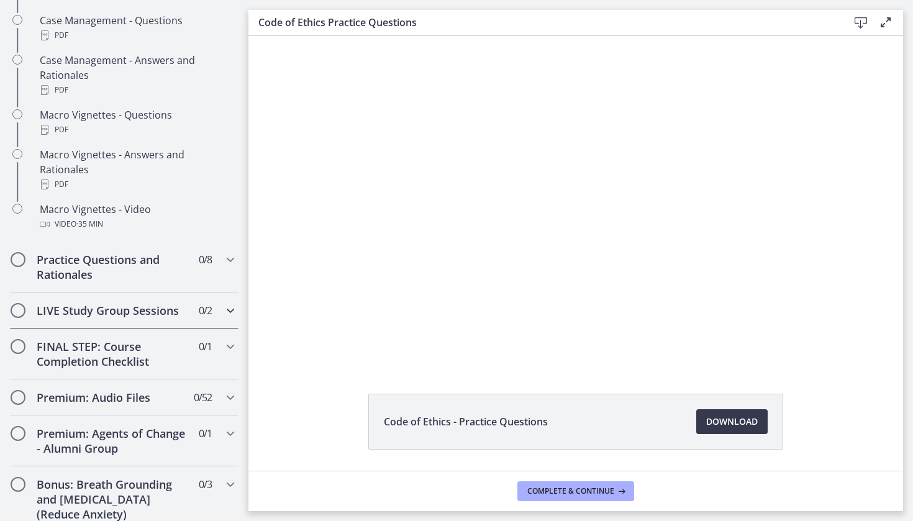
click at [174, 303] on h2 "LIVE Study Group Sessions" at bounding box center [113, 310] width 152 height 15
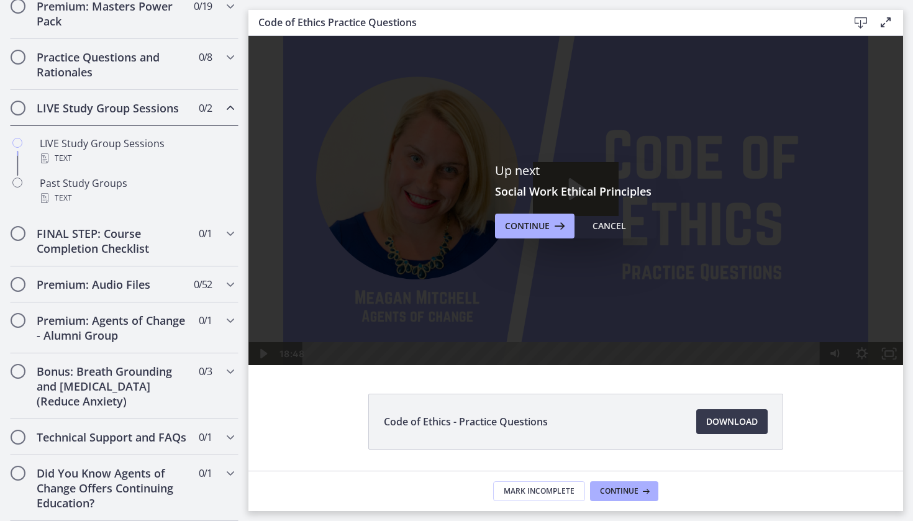
scroll to position [0, 0]
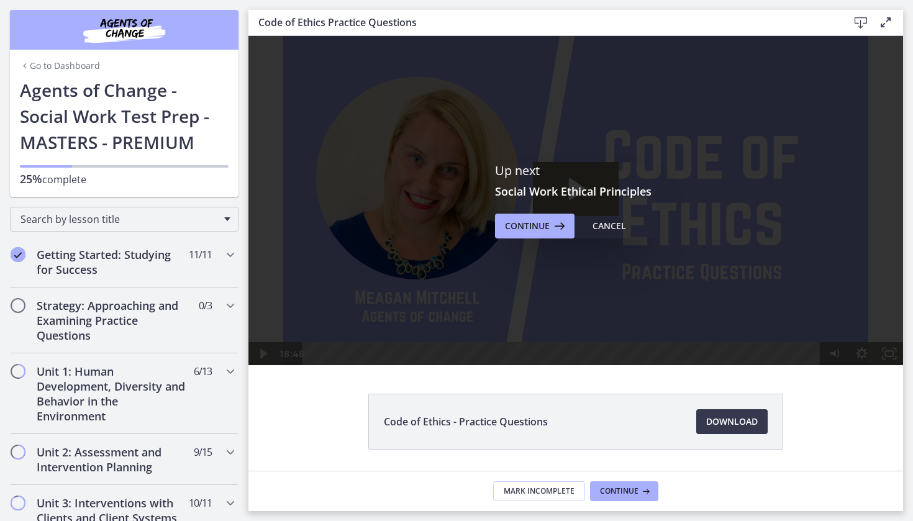
scroll to position [614, 0]
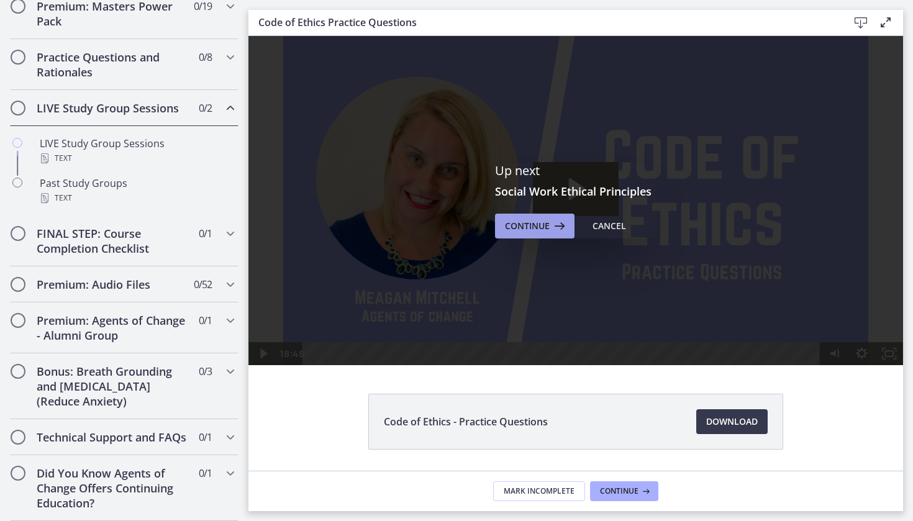
click at [539, 231] on span "Continue" at bounding box center [527, 226] width 45 height 15
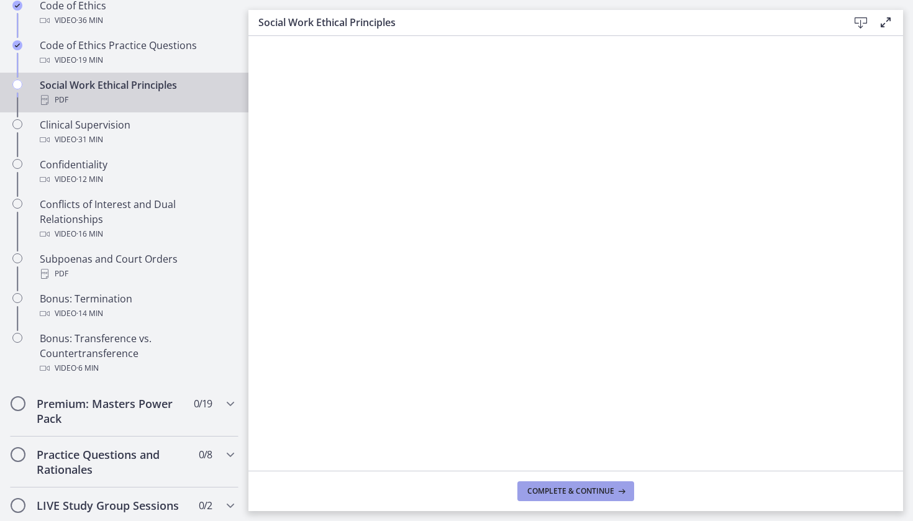
click at [587, 499] on button "Complete & continue" at bounding box center [575, 491] width 117 height 20
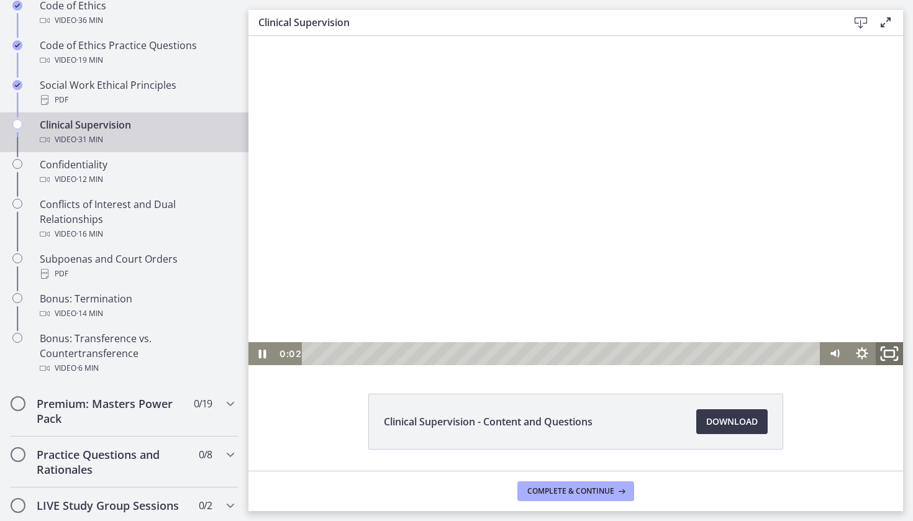
click at [888, 349] on icon "Fullscreen" at bounding box center [889, 353] width 33 height 27
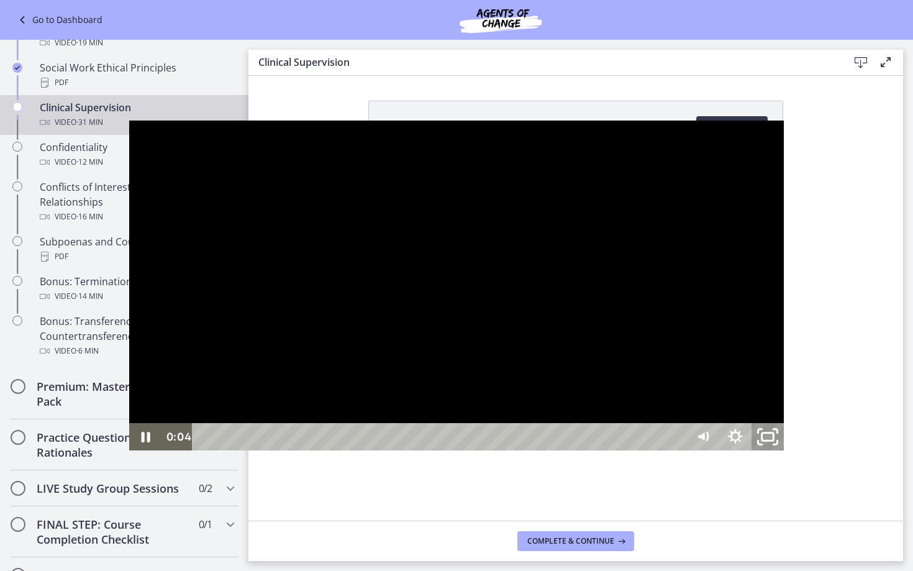
click at [774, 440] on rect "Unfullscreen" at bounding box center [768, 435] width 12 height 7
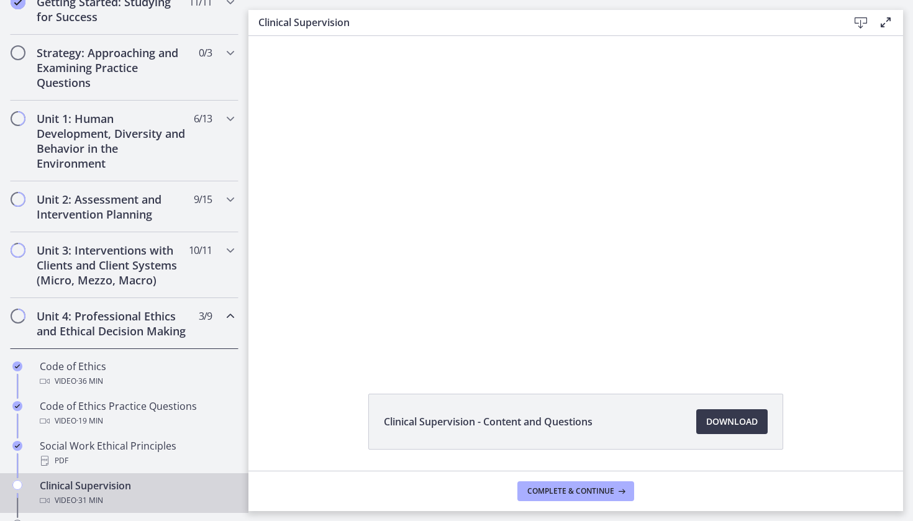
scroll to position [219, 0]
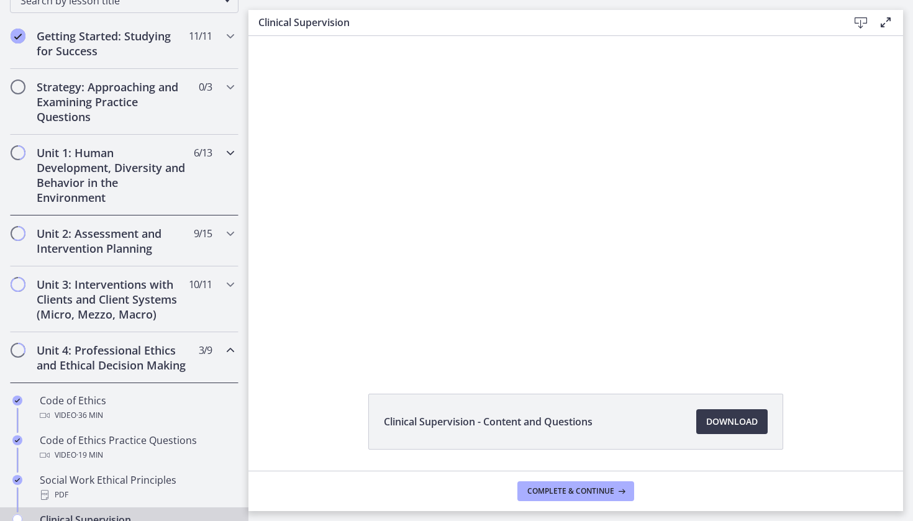
click at [141, 173] on h2 "Unit 1: Human Development, Diversity and Behavior in the Environment" at bounding box center [113, 175] width 152 height 60
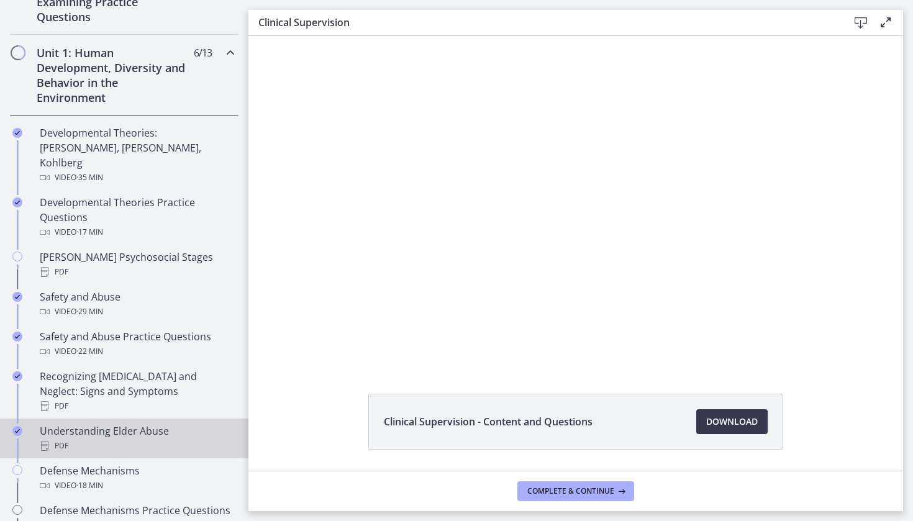
scroll to position [234, 0]
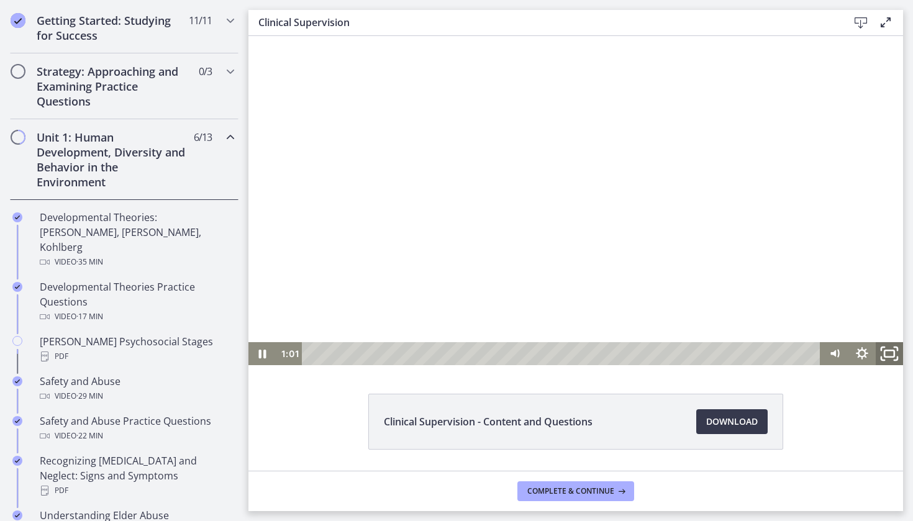
click at [886, 358] on icon "Fullscreen" at bounding box center [889, 353] width 33 height 27
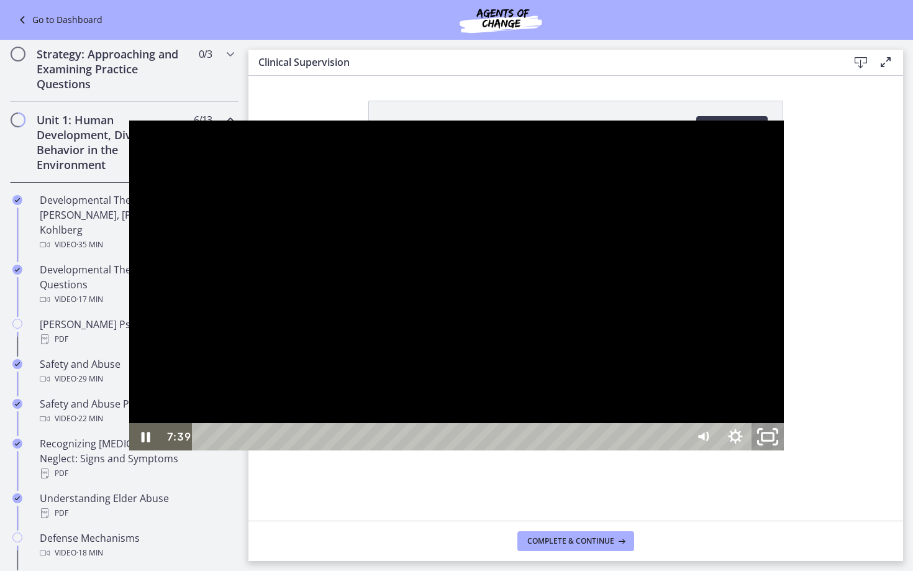
click at [787, 453] on icon "Unfullscreen" at bounding box center [768, 436] width 39 height 33
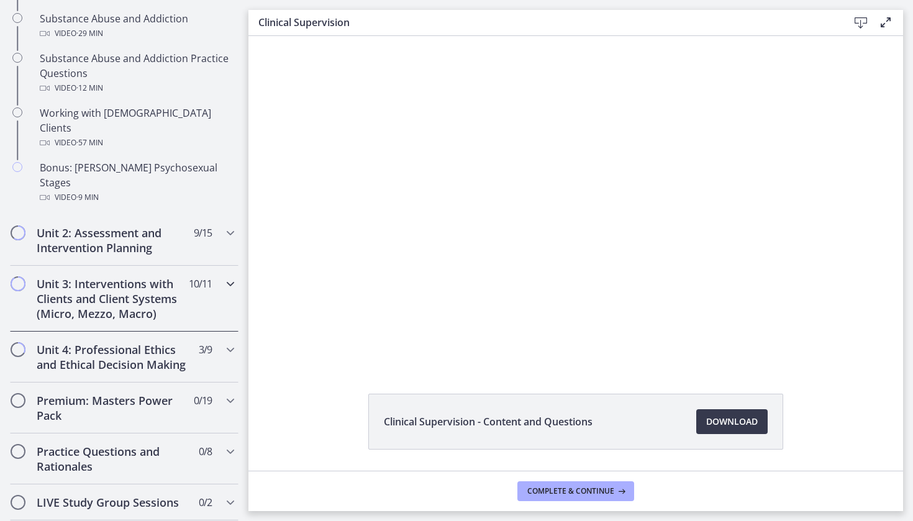
scroll to position [850, 0]
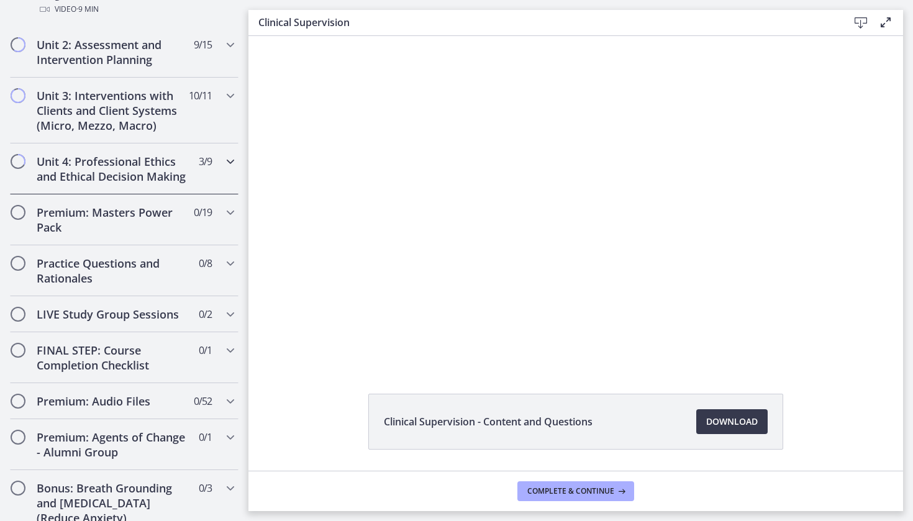
click at [158, 148] on div "Unit 4: Professional Ethics and Ethical Decision Making 3 / 9 Completed" at bounding box center [124, 168] width 229 height 51
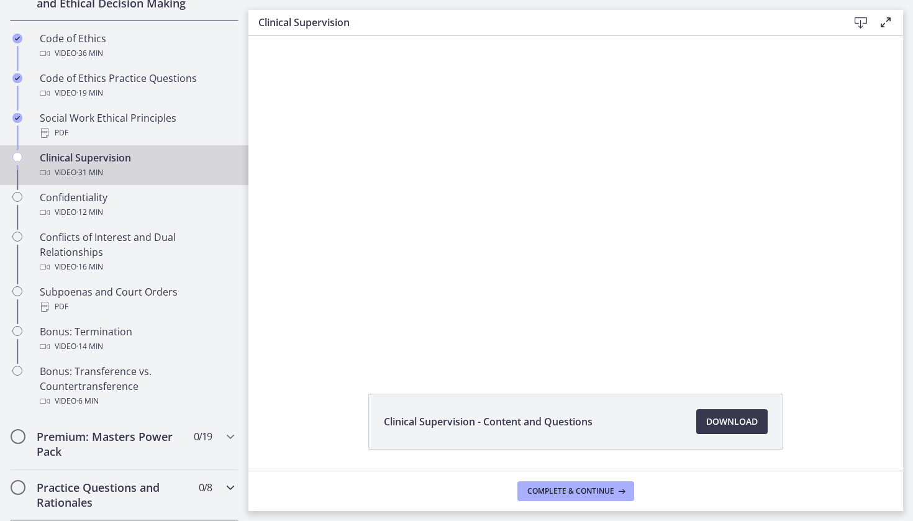
scroll to position [575, 0]
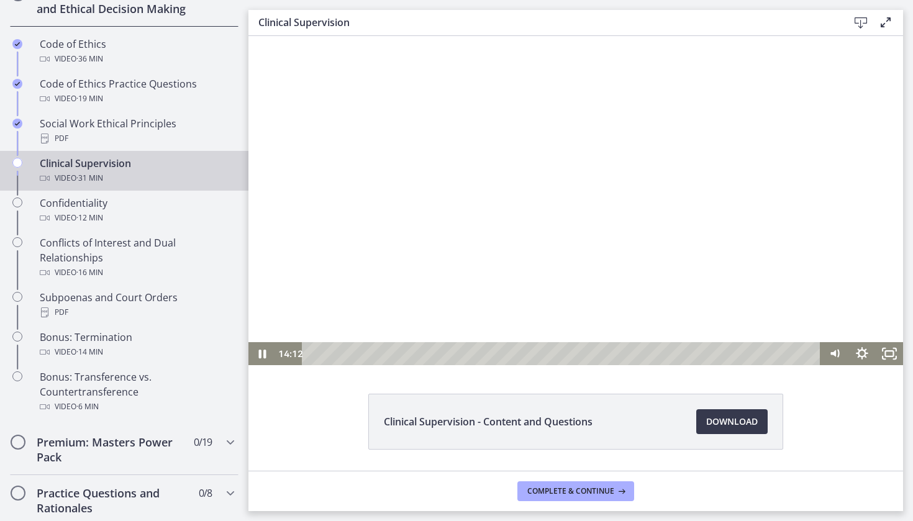
click at [664, 255] on div at bounding box center [575, 200] width 655 height 329
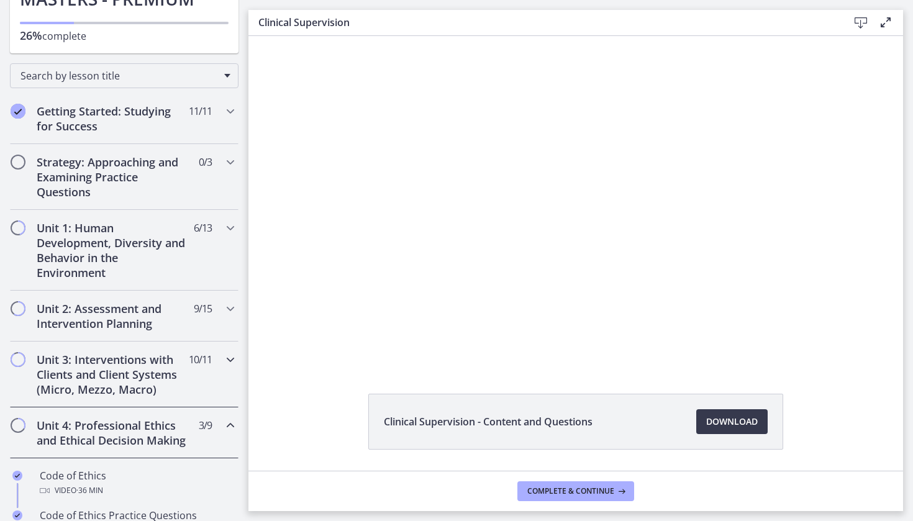
scroll to position [117, 0]
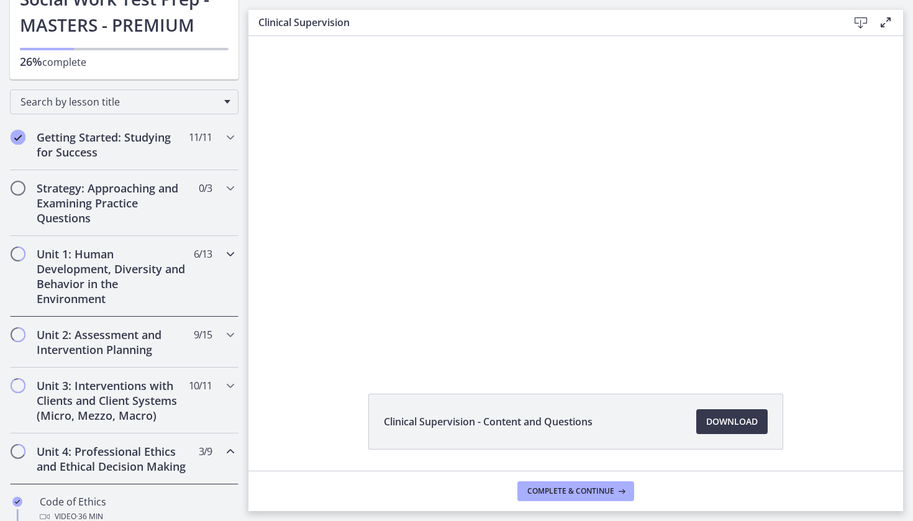
click at [143, 270] on h2 "Unit 1: Human Development, Diversity and Behavior in the Environment" at bounding box center [113, 277] width 152 height 60
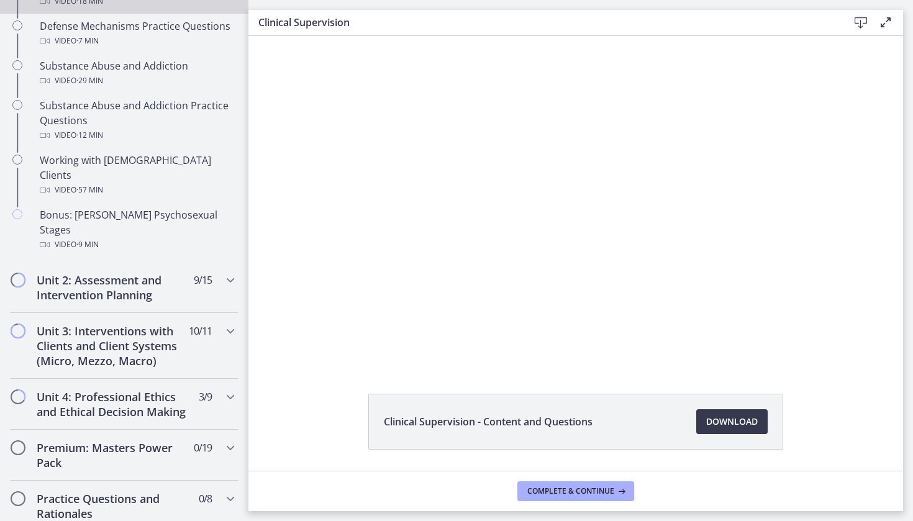
scroll to position [817, 0]
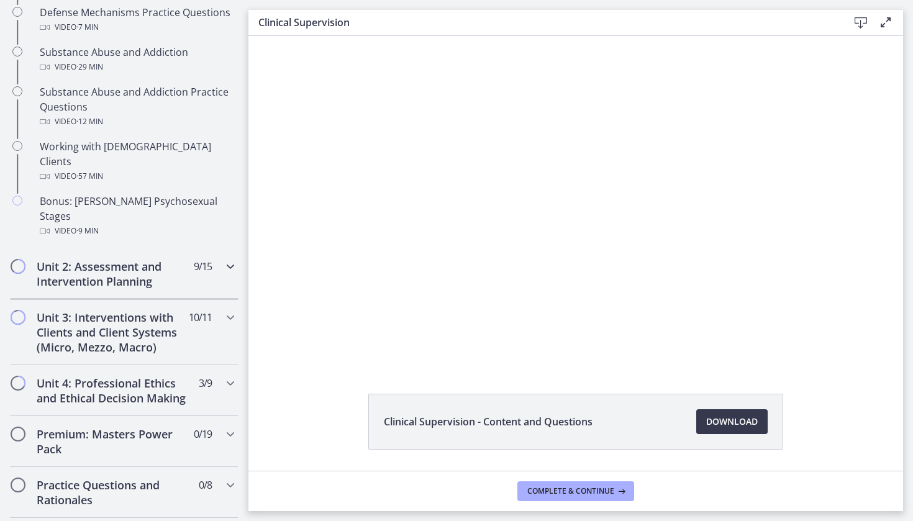
click at [134, 259] on h2 "Unit 2: Assessment and Intervention Planning" at bounding box center [113, 274] width 152 height 30
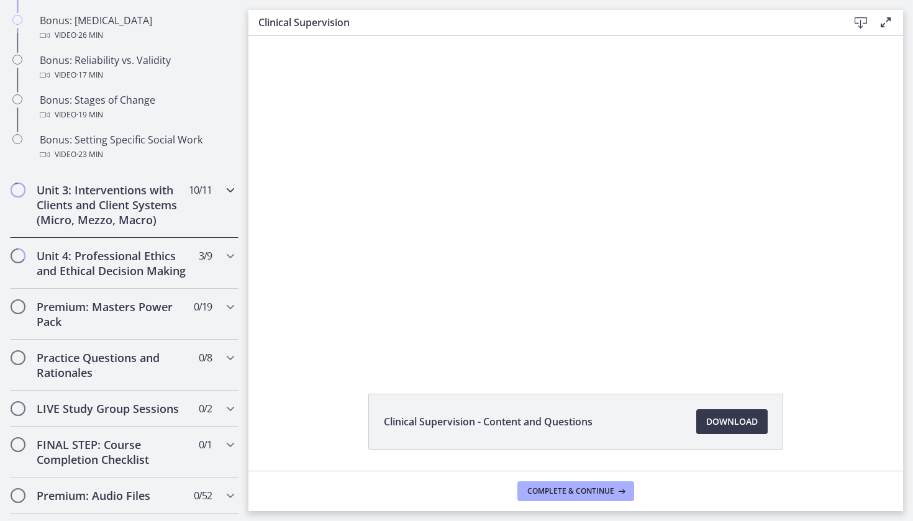
scroll to position [1070, 0]
click at [125, 206] on h2 "Unit 3: Interventions with Clients and Client Systems (Micro, Mezzo, Macro)" at bounding box center [113, 203] width 152 height 45
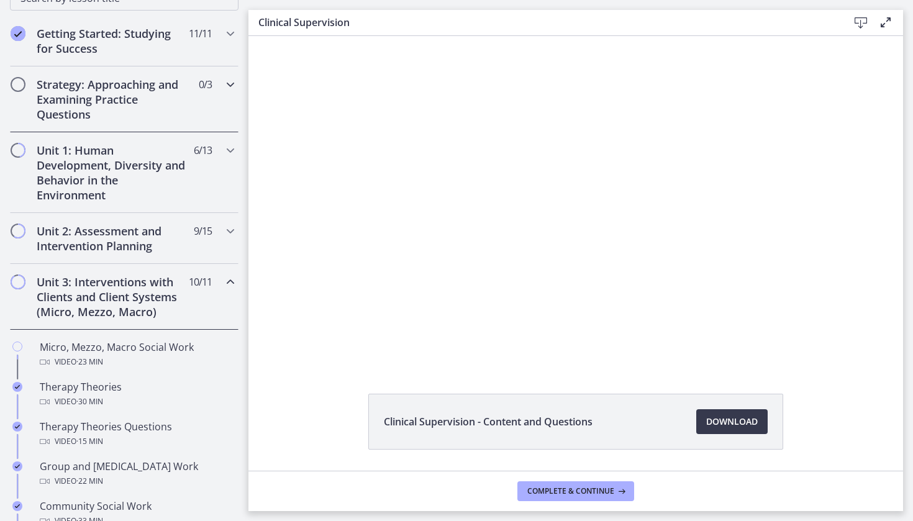
scroll to position [240, 0]
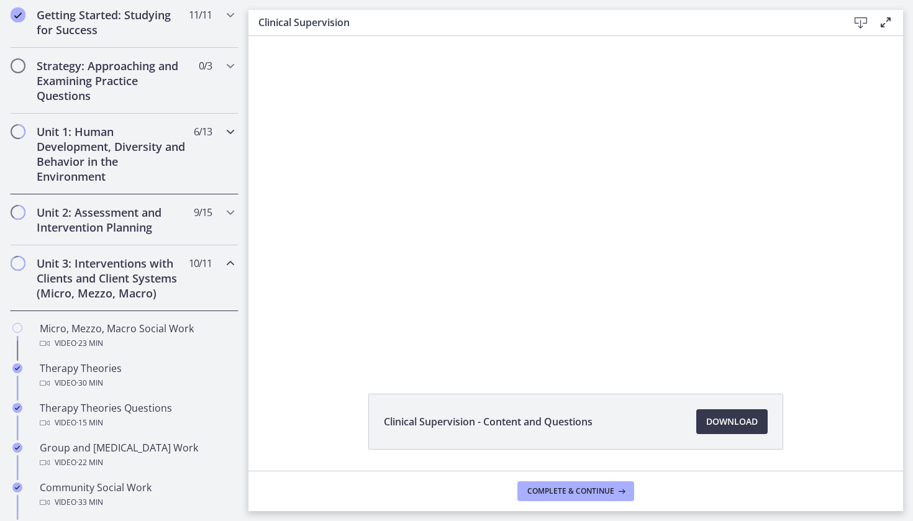
click at [132, 137] on h2 "Unit 1: Human Development, Diversity and Behavior in the Environment" at bounding box center [113, 154] width 152 height 60
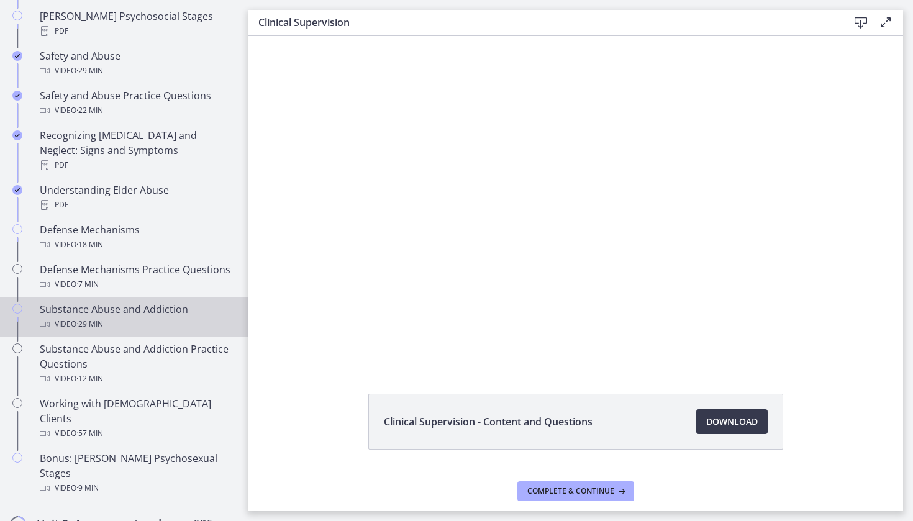
scroll to position [560, 0]
